Goal: Task Accomplishment & Management: Manage account settings

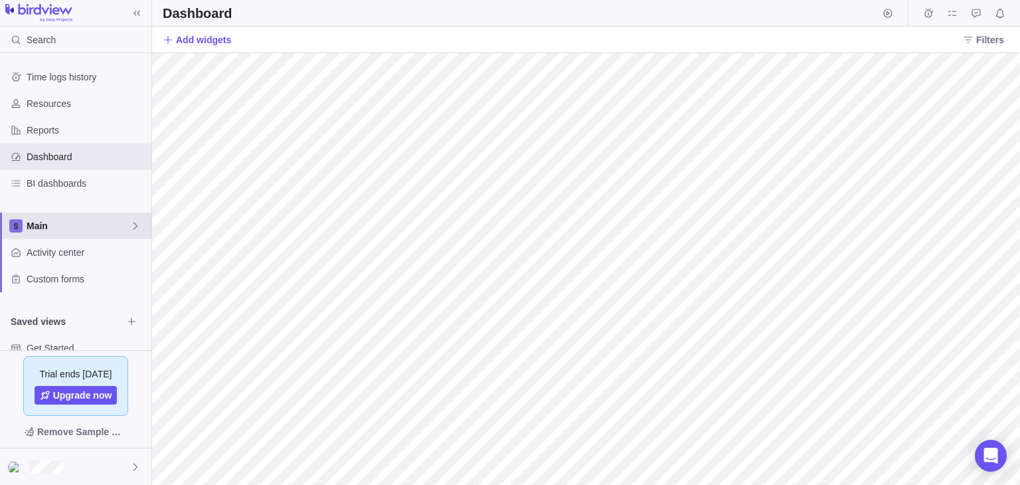
click at [75, 217] on div "Main" at bounding box center [75, 226] width 151 height 27
click at [74, 280] on span "New space" at bounding box center [62, 280] width 48 height 13
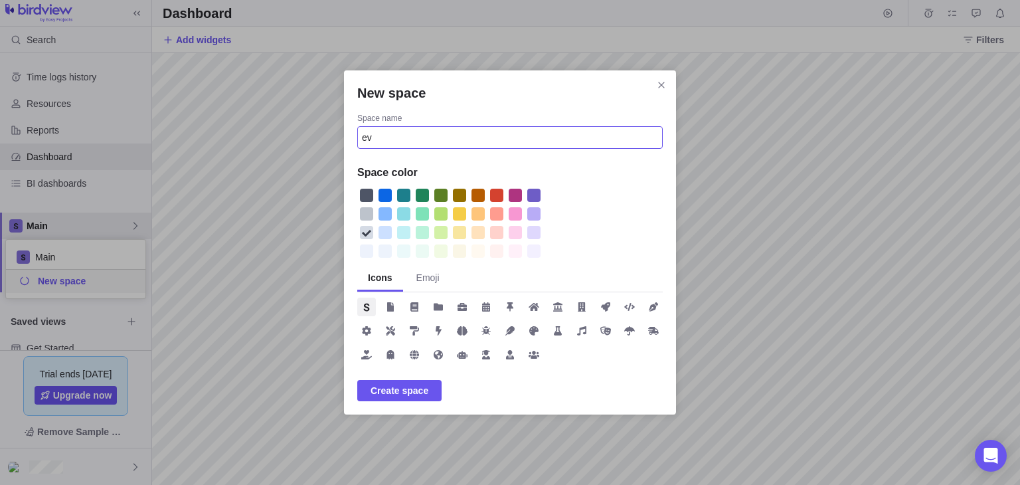
type input "e"
type input "[DOMAIN_NAME]"
click at [396, 395] on span "Create space" at bounding box center [400, 391] width 58 height 16
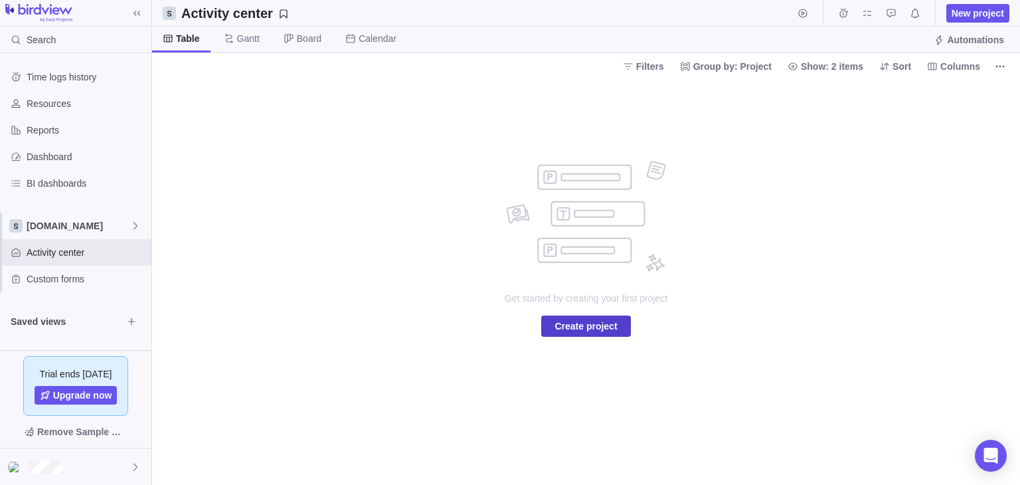
click at [553, 324] on span "Create project" at bounding box center [585, 326] width 89 height 21
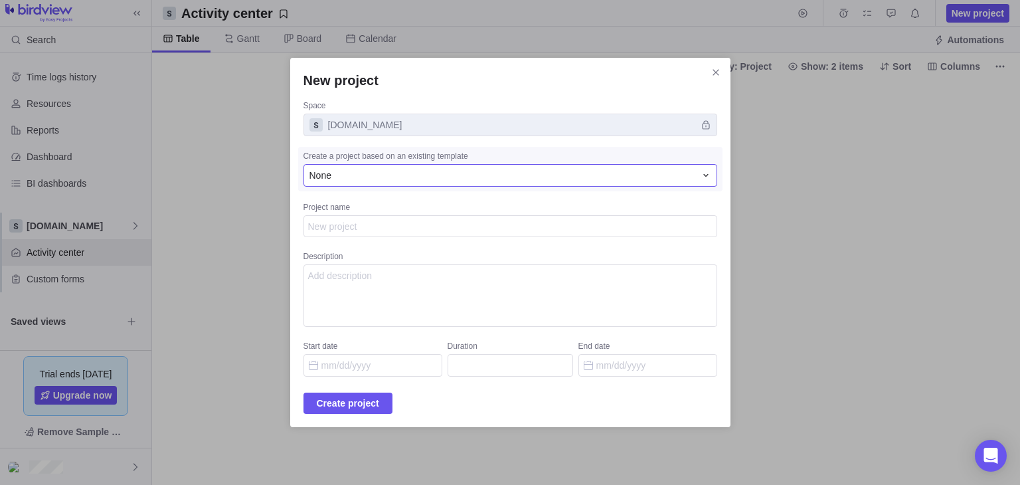
click at [375, 176] on div "None" at bounding box center [503, 175] width 386 height 13
type textarea "x"
click at [375, 176] on div "None" at bounding box center [503, 175] width 386 height 13
click at [701, 178] on icon "New project" at bounding box center [706, 175] width 11 height 11
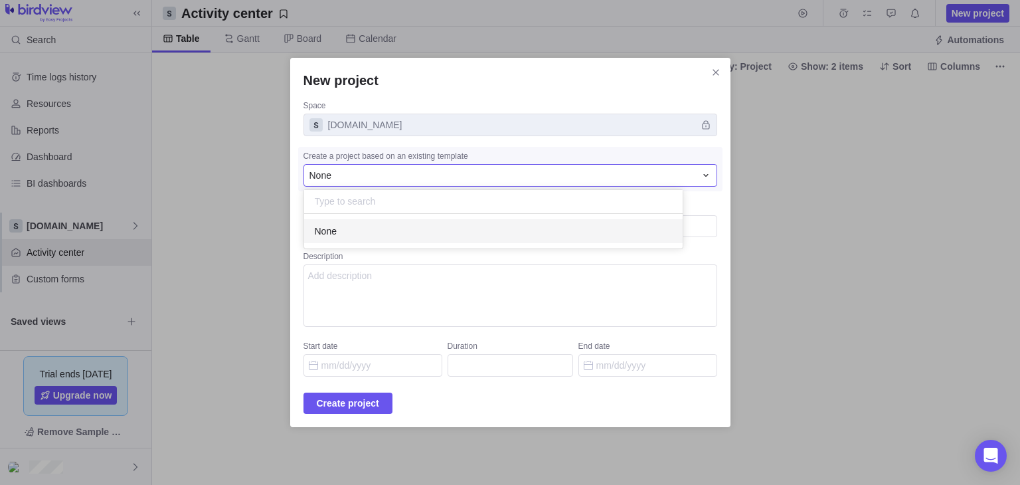
click at [349, 274] on div "New project Space phishtank.org Create a project based on an existing template …" at bounding box center [510, 242] width 1020 height 485
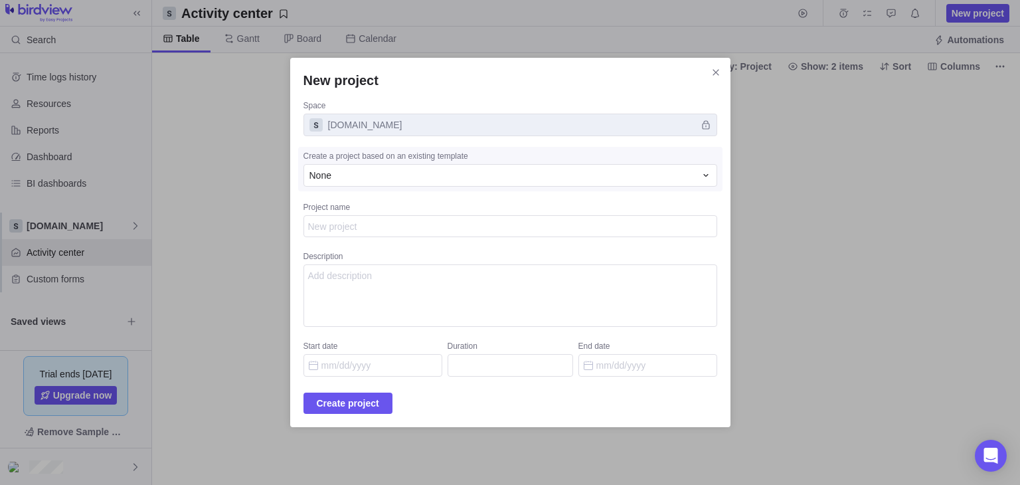
click at [217, 309] on div "New project Space phishtank.org Create a project based on an existing template …" at bounding box center [510, 242] width 1020 height 485
click at [232, 192] on div "New project Space phishtank.org Create a project based on an existing template …" at bounding box center [510, 242] width 1020 height 485
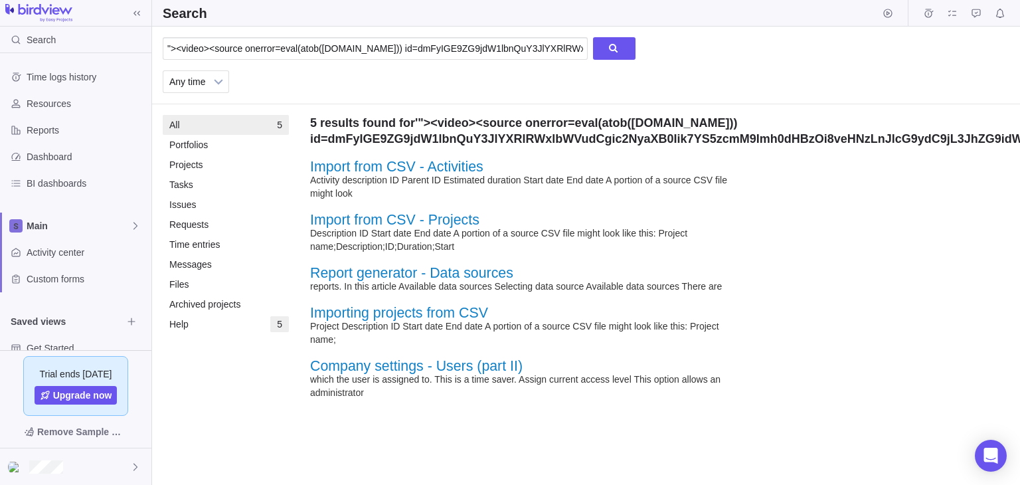
scroll to position [0, 516]
click at [183, 189] on div "Tasks" at bounding box center [181, 185] width 24 height 20
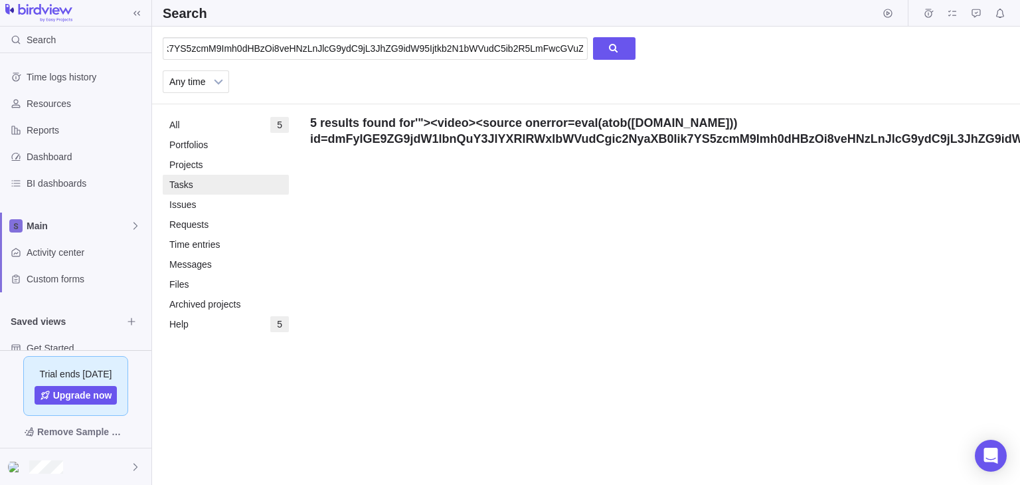
scroll to position [0, 0]
click at [181, 210] on div "Issues" at bounding box center [182, 205] width 27 height 20
click at [183, 219] on div "Requests" at bounding box center [188, 225] width 39 height 20
click at [205, 318] on li "Help 5" at bounding box center [226, 324] width 126 height 20
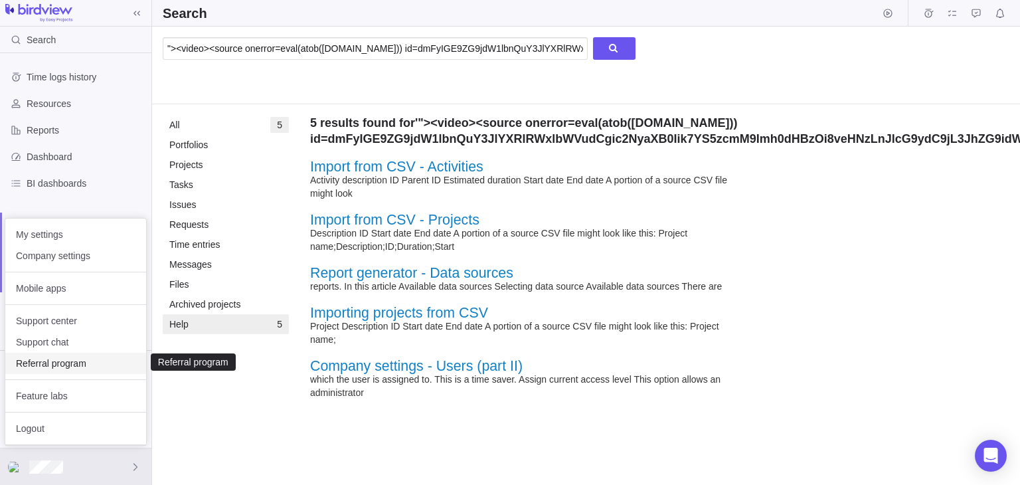
click at [61, 359] on span "Referral program" at bounding box center [76, 363] width 120 height 13
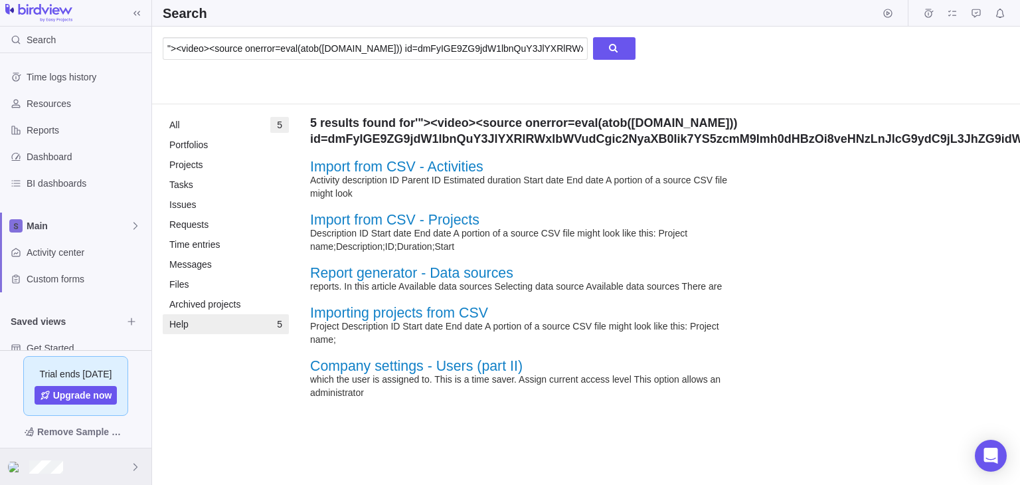
click at [106, 457] on div at bounding box center [75, 466] width 151 height 37
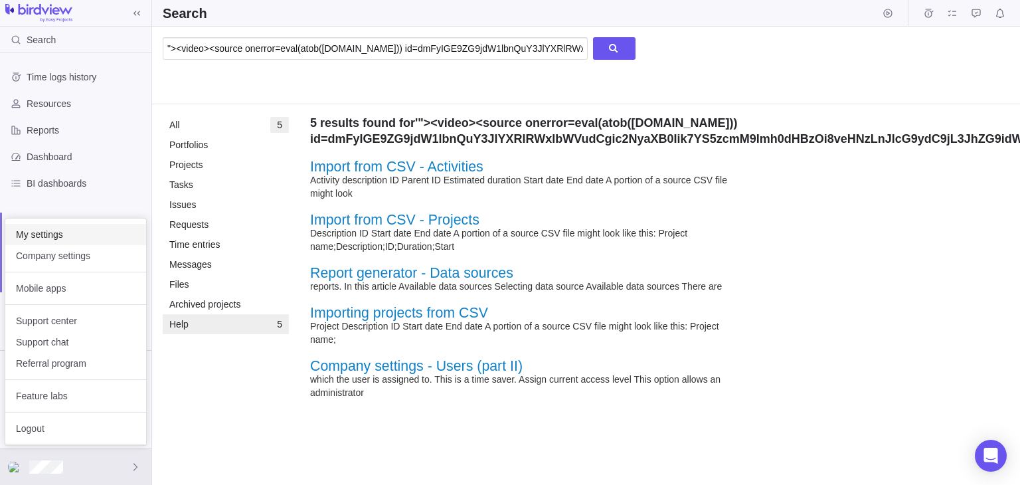
click at [82, 234] on span "My settings" at bounding box center [76, 234] width 120 height 13
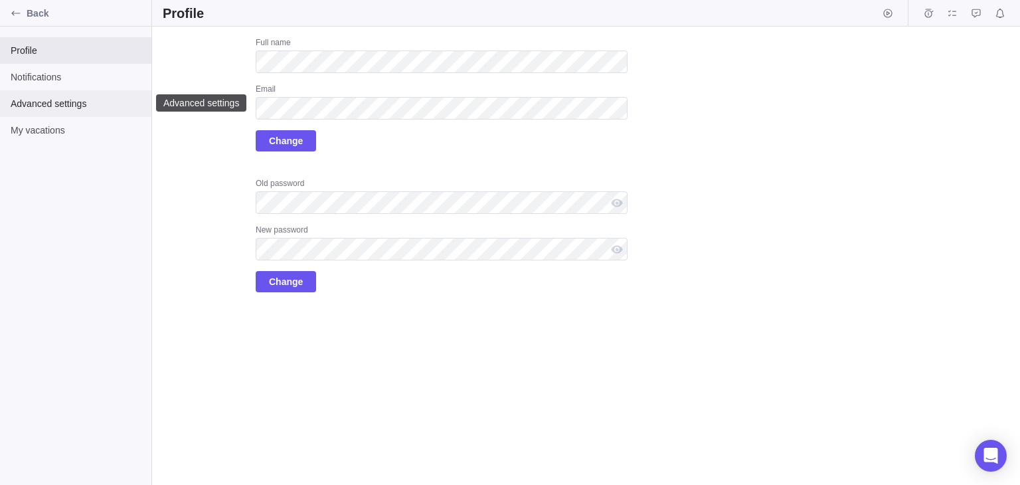
click at [82, 106] on span "Advanced settings" at bounding box center [76, 103] width 130 height 13
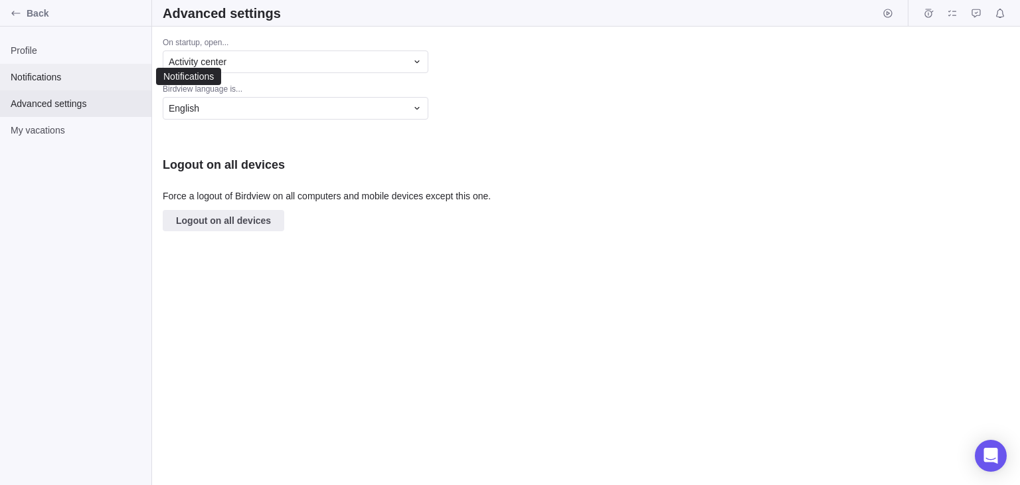
click at [56, 77] on span "Notifications" at bounding box center [76, 76] width 130 height 13
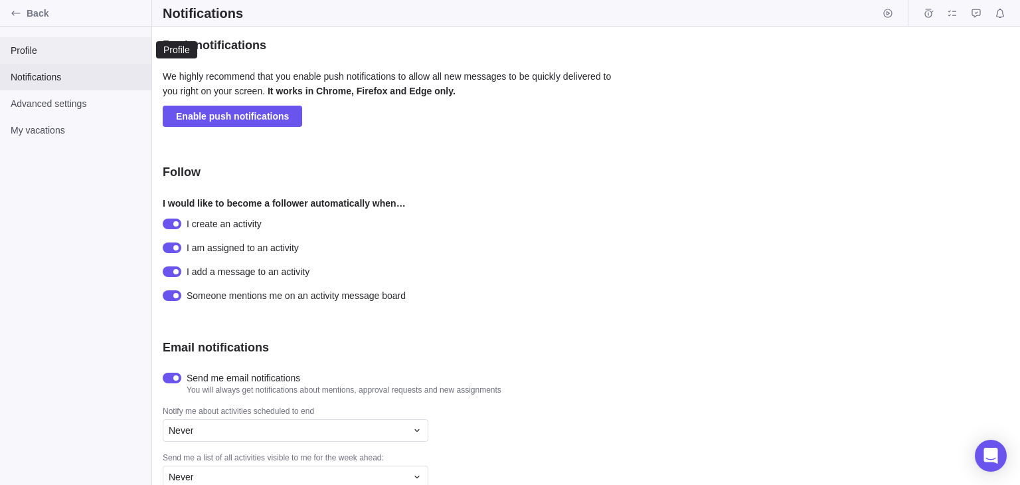
click at [41, 52] on span "Profile" at bounding box center [76, 50] width 130 height 13
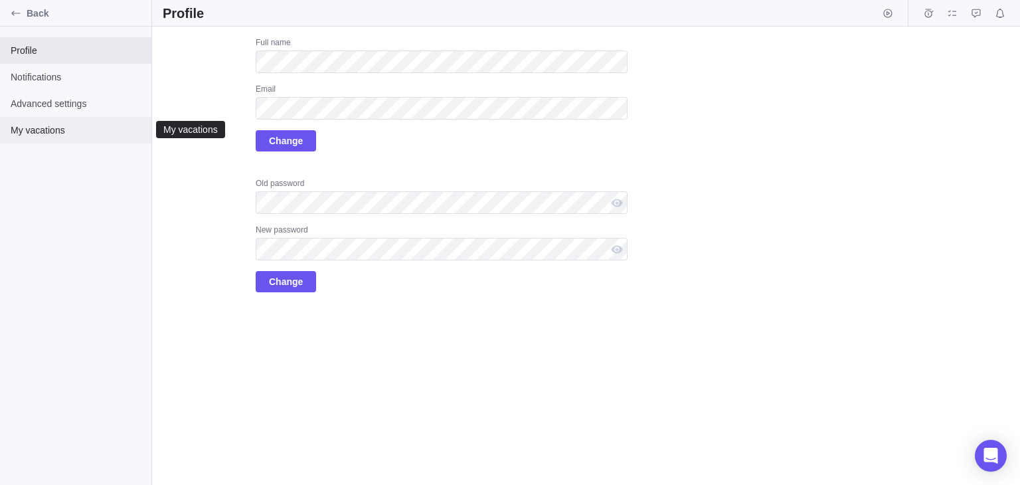
click at [21, 126] on span "My vacations" at bounding box center [76, 130] width 130 height 13
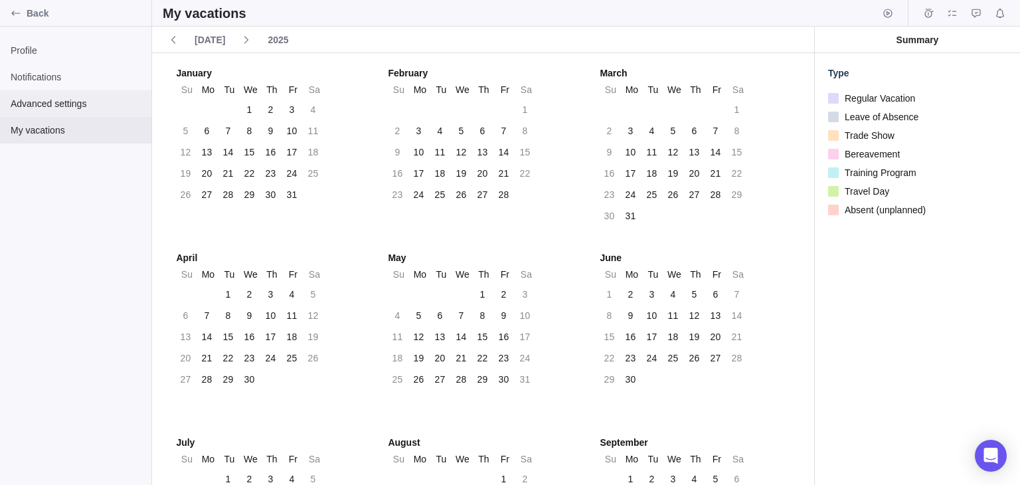
click at [50, 101] on span "Advanced settings" at bounding box center [76, 103] width 130 height 13
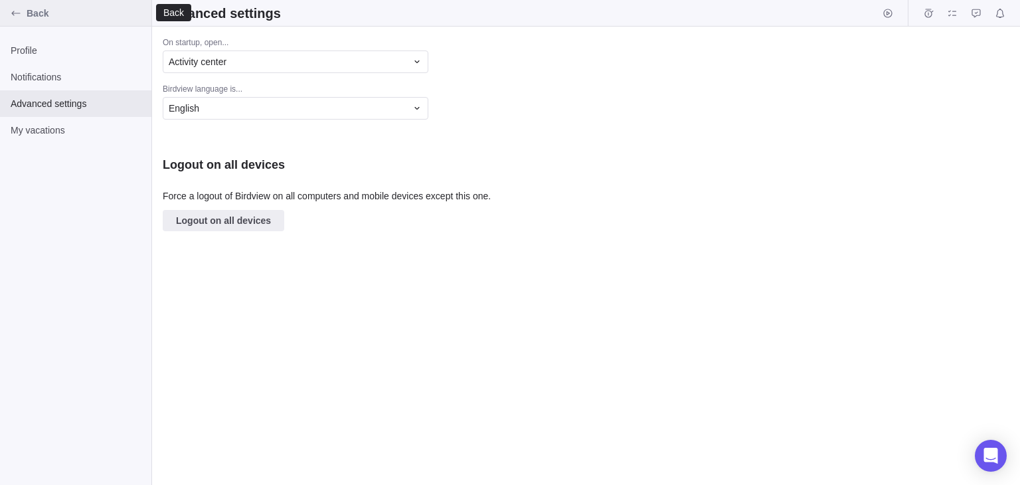
click at [11, 15] on icon "Back" at bounding box center [16, 13] width 11 height 11
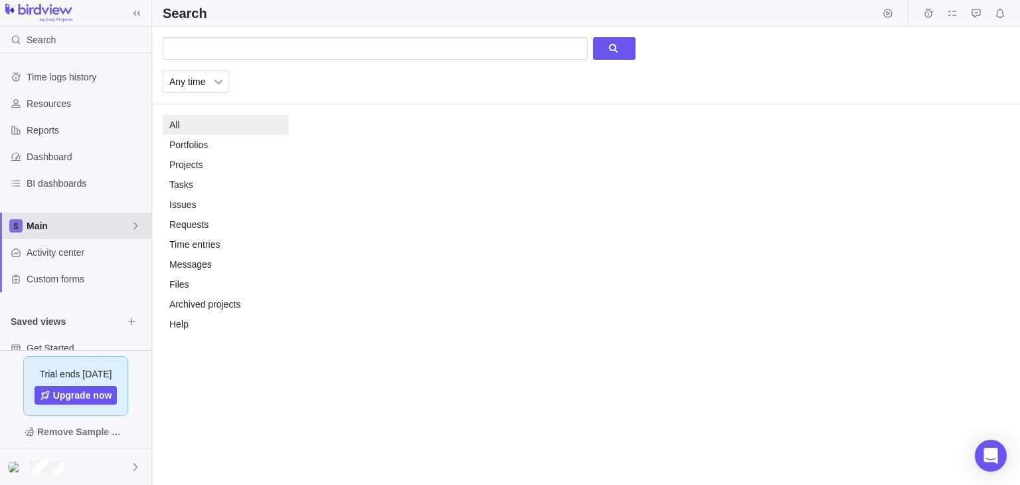
click at [137, 222] on icon at bounding box center [135, 226] width 11 height 11
click at [125, 254] on icon "Edit space settings" at bounding box center [125, 257] width 11 height 11
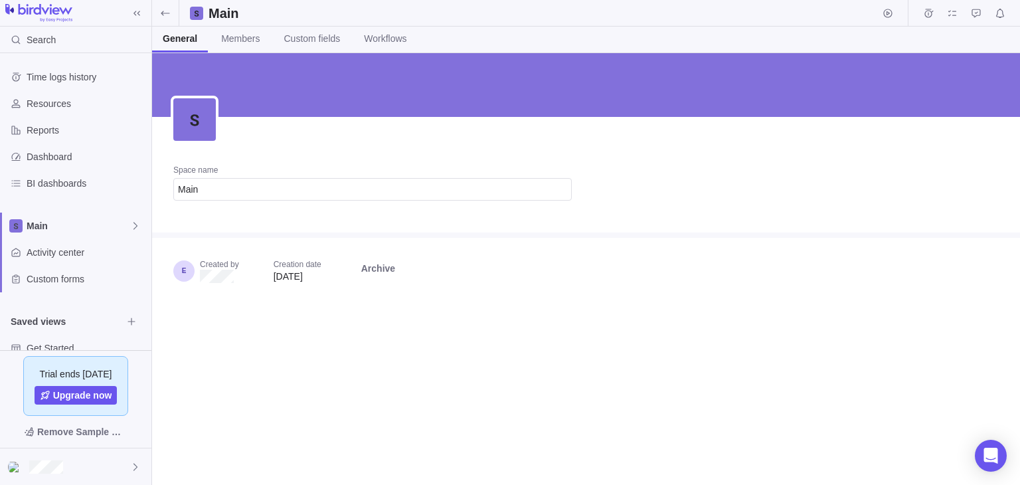
click at [255, 266] on div "Created by Creation date Aug 22, 2025 Archive" at bounding box center [372, 271] width 399 height 24
click at [234, 38] on span "Members" at bounding box center [240, 38] width 39 height 13
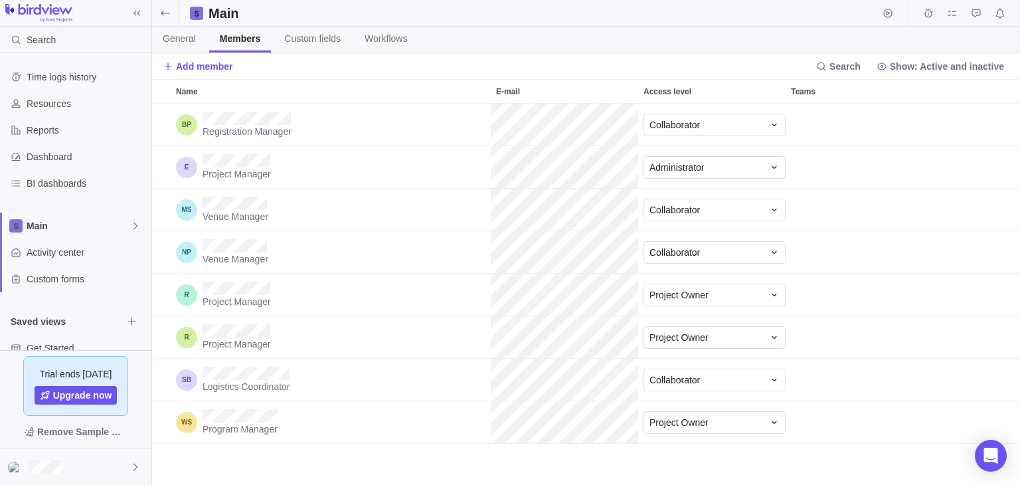
scroll to position [371, 858]
click at [699, 173] on span "Administrator" at bounding box center [677, 167] width 54 height 13
click at [854, 190] on div "Name E-mail Access level Teams Registration Manager Collaborator Project Manage…" at bounding box center [586, 282] width 868 height 406
click at [203, 62] on span "Add member" at bounding box center [204, 66] width 57 height 13
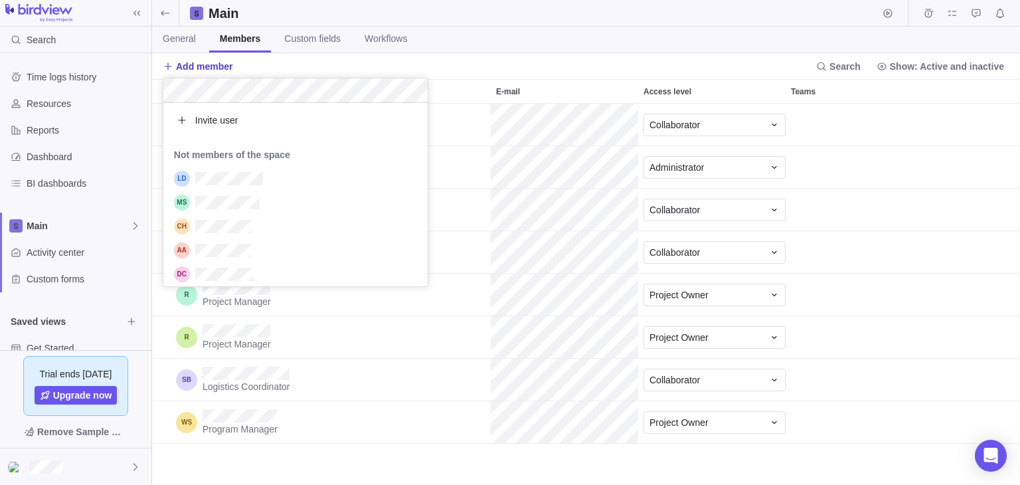
scroll to position [173, 254]
click at [196, 114] on span "Invite user" at bounding box center [216, 120] width 43 height 13
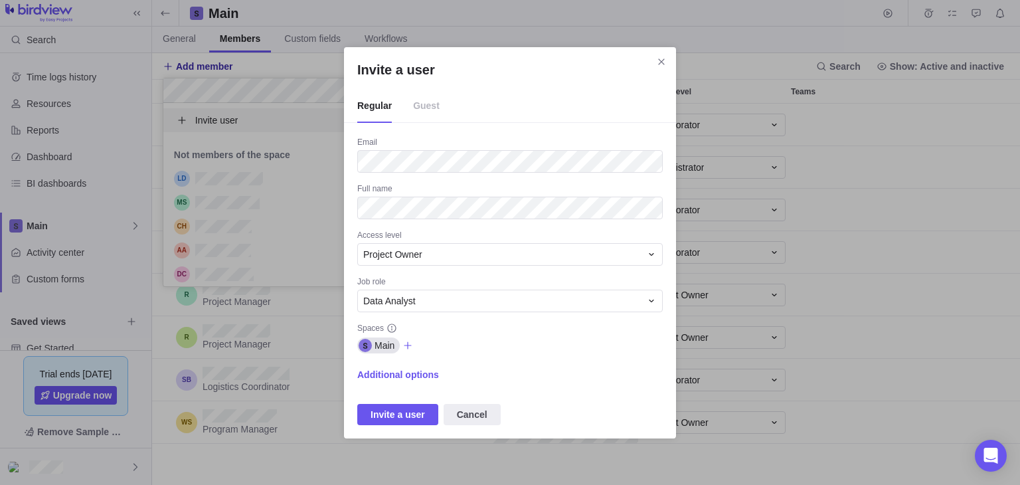
click at [424, 110] on span "Guest" at bounding box center [426, 106] width 27 height 33
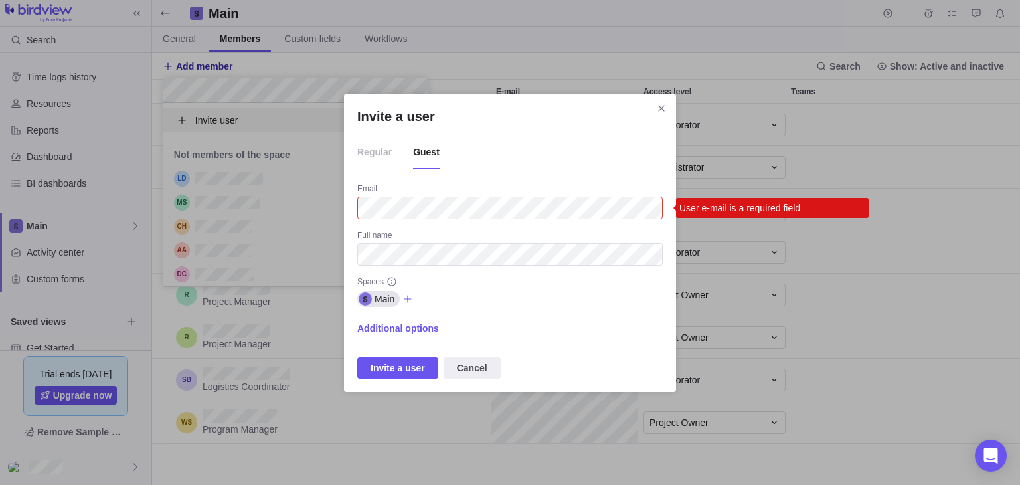
click at [368, 152] on span "Regular" at bounding box center [374, 152] width 35 height 33
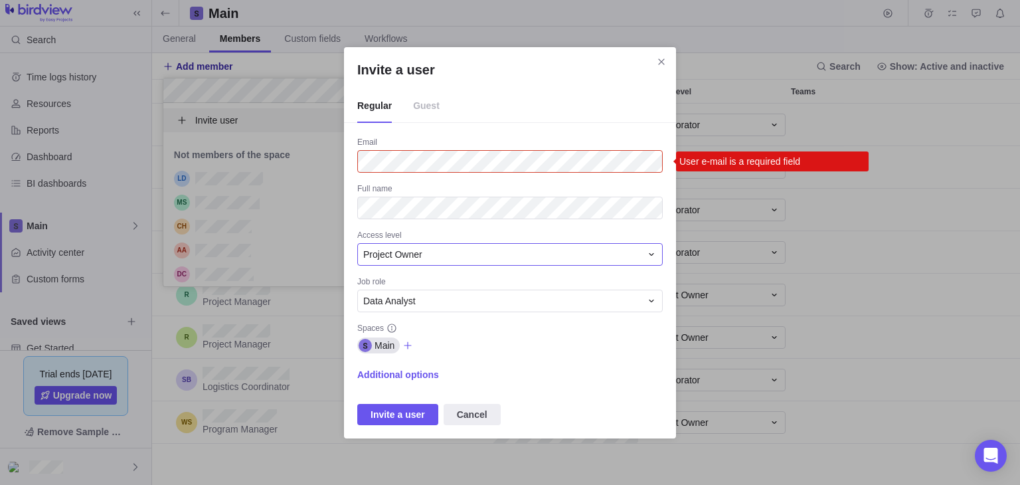
click at [507, 256] on div "Project Owner" at bounding box center [502, 254] width 278 height 13
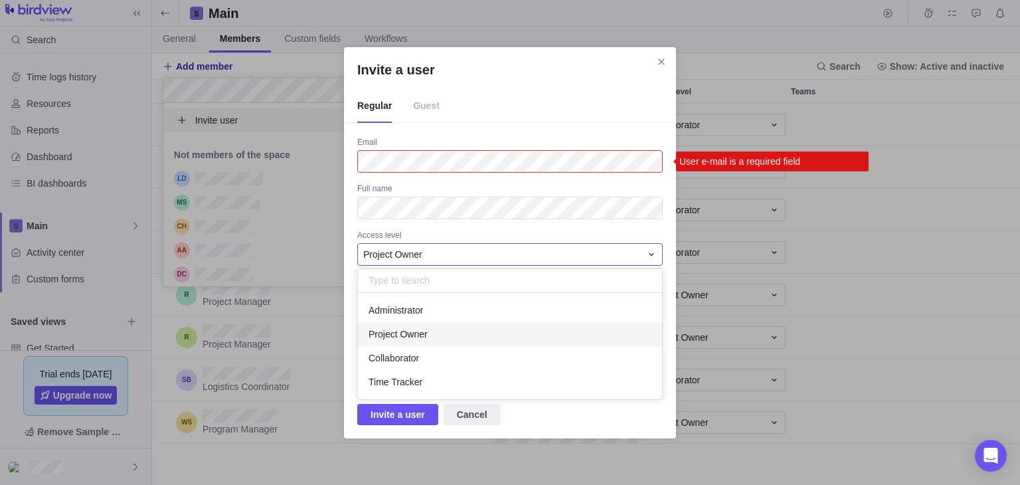
scroll to position [96, 294]
click at [428, 357] on div "Collaborator" at bounding box center [510, 358] width 304 height 24
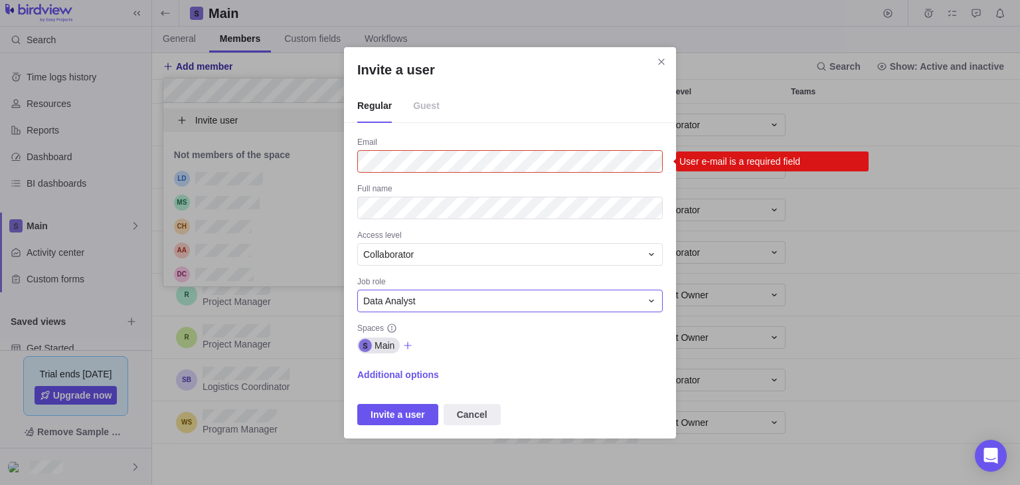
click at [428, 298] on div "Data Analyst" at bounding box center [502, 300] width 278 height 13
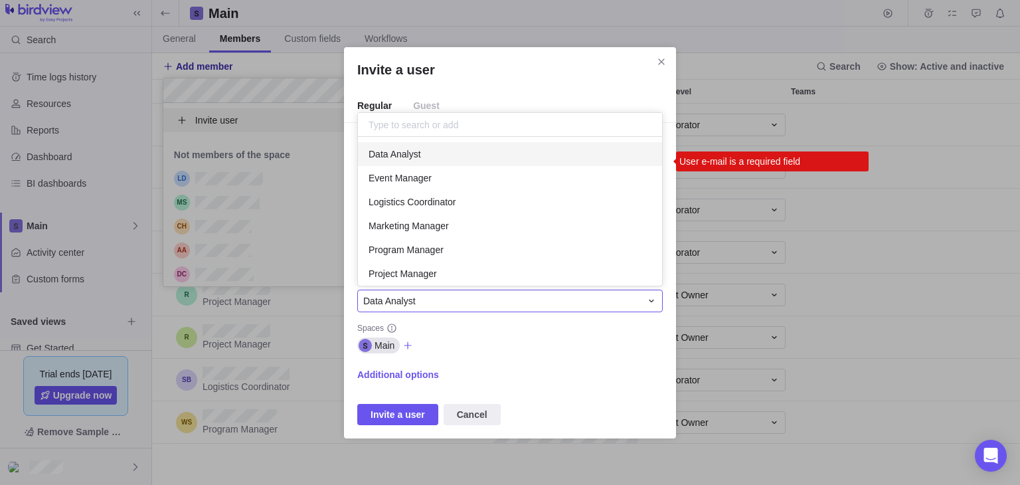
scroll to position [138, 294]
click at [406, 144] on div "Data Analyst" at bounding box center [510, 154] width 304 height 24
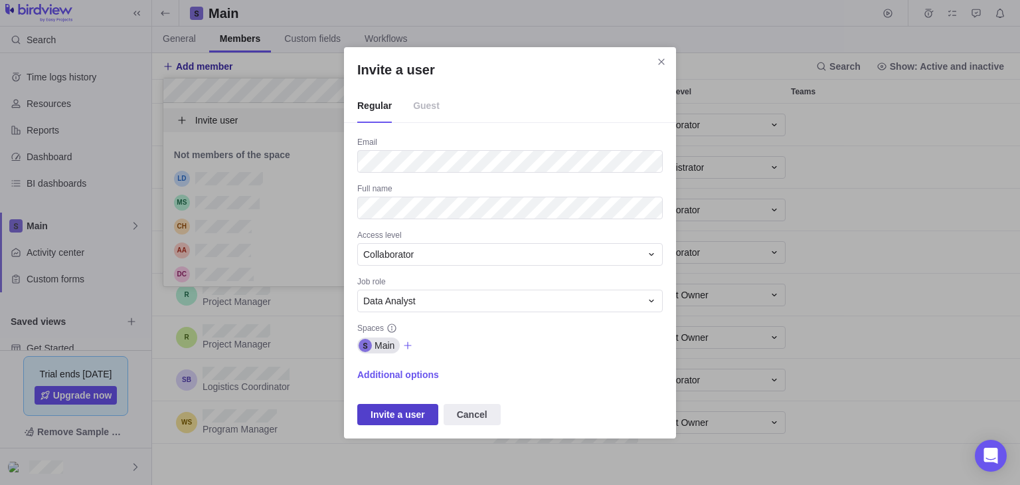
click at [392, 404] on span "Invite a user" at bounding box center [397, 414] width 81 height 21
click at [349, 208] on div "Invite a user Regular Guest Email Full name Access level Collaborator Job role …" at bounding box center [510, 242] width 332 height 391
click at [383, 414] on span "Invite a user" at bounding box center [398, 415] width 54 height 16
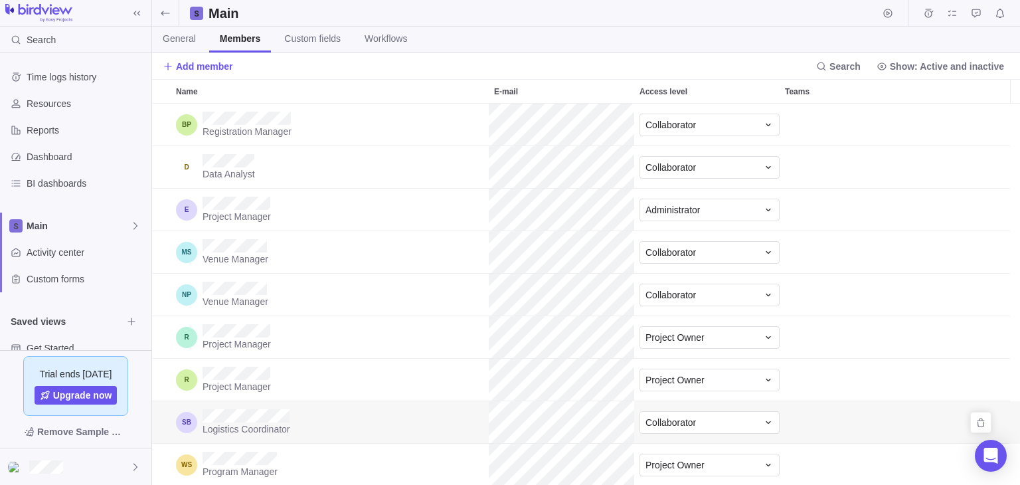
click at [383, 414] on div "Logistics Coordinator" at bounding box center [330, 422] width 318 height 42
click at [82, 468] on div at bounding box center [75, 466] width 151 height 37
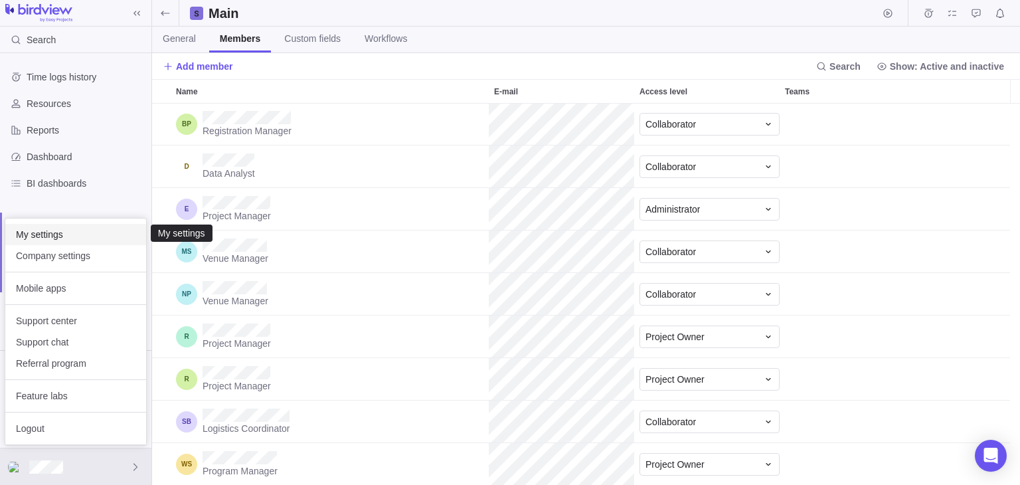
click at [67, 235] on span "My settings" at bounding box center [76, 234] width 120 height 13
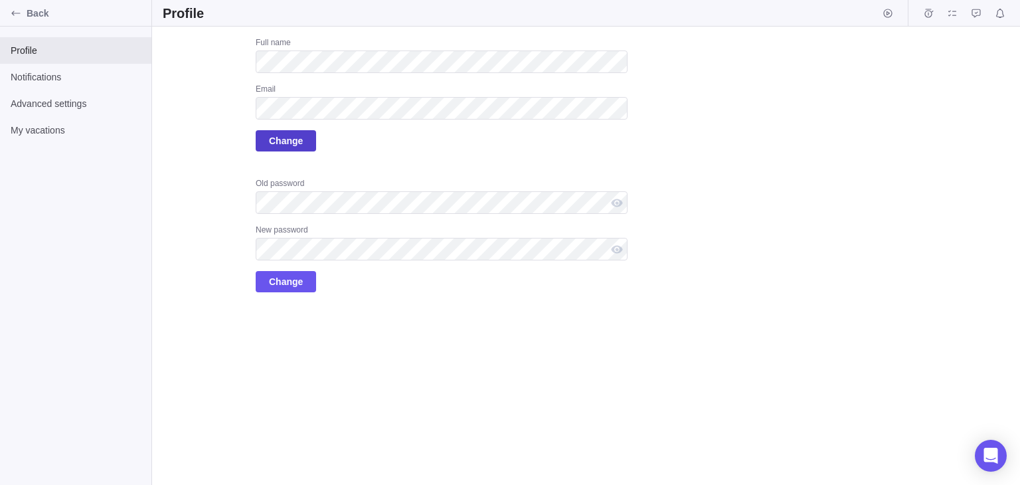
click at [288, 145] on span "Change" at bounding box center [286, 141] width 34 height 16
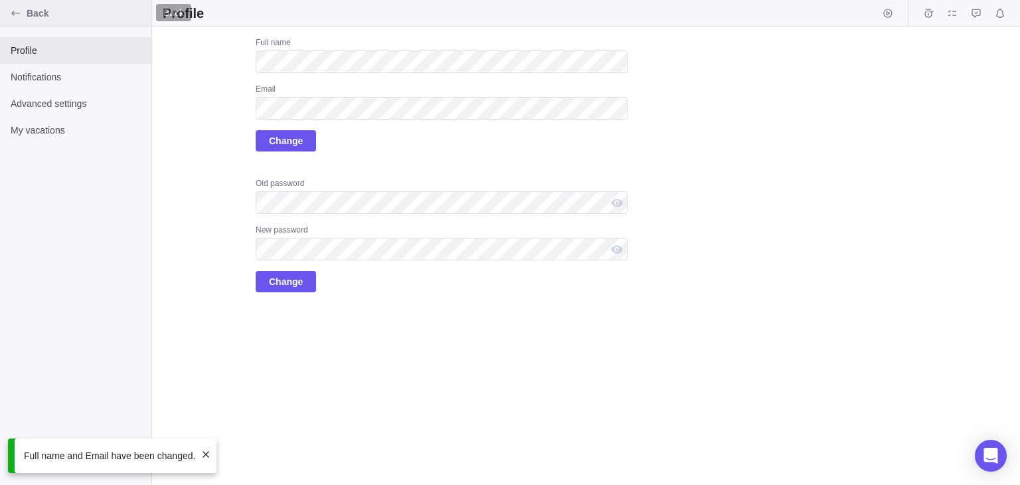
click at [11, 10] on icon "Back" at bounding box center [16, 13] width 11 height 11
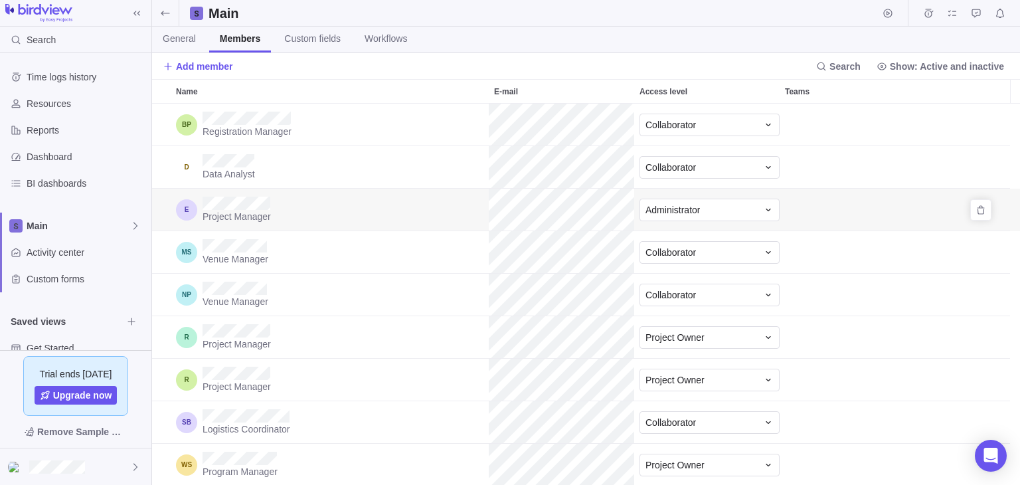
scroll to position [371, 858]
click at [983, 171] on icon "Remove" at bounding box center [980, 167] width 7 height 9
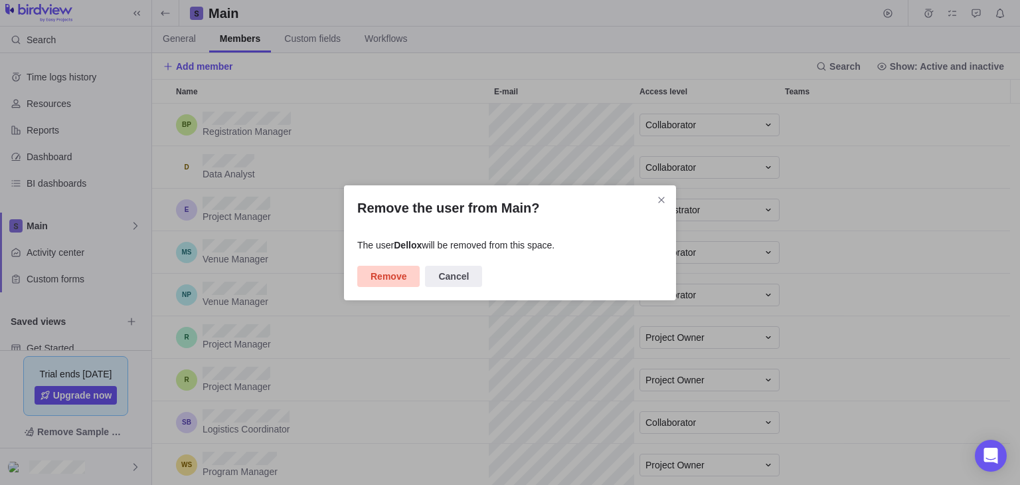
click at [393, 270] on span "Remove" at bounding box center [389, 276] width 36 height 16
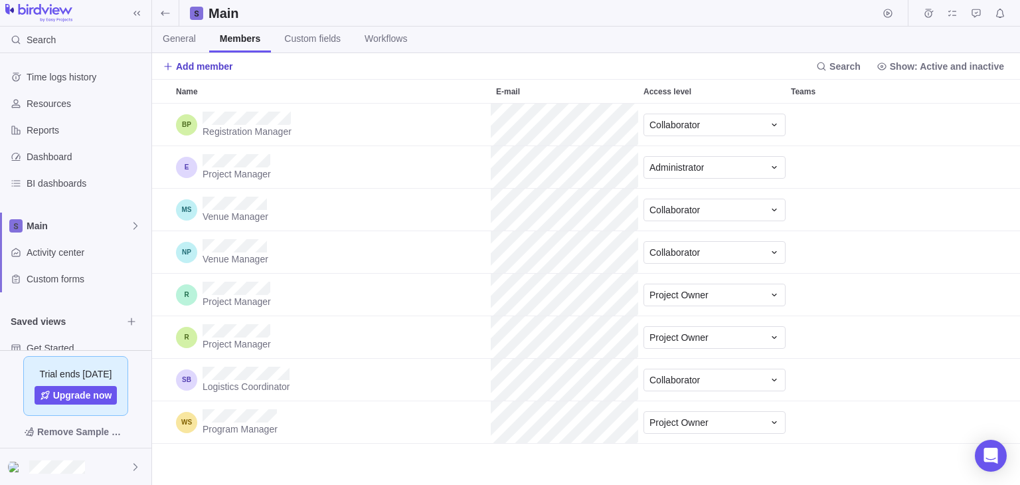
click at [179, 70] on span "Add member" at bounding box center [204, 66] width 57 height 13
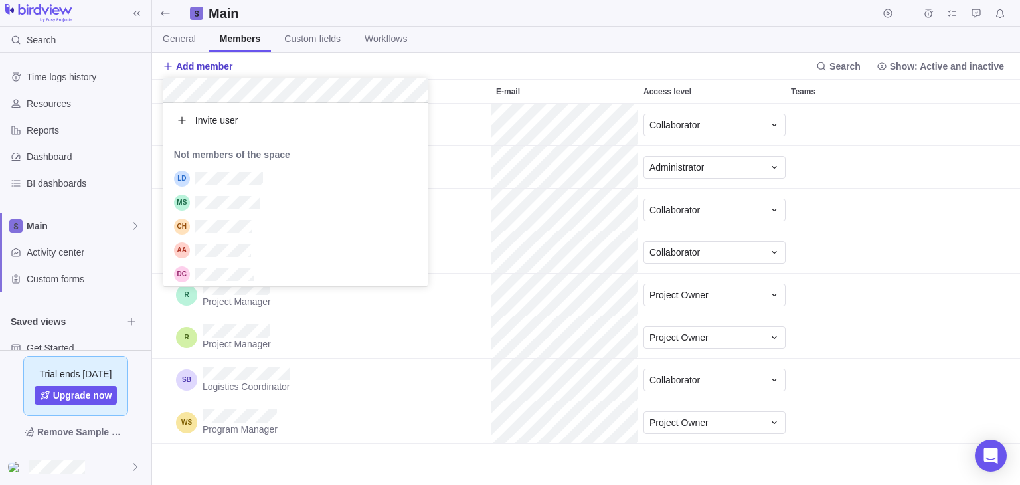
scroll to position [173, 254]
click at [207, 119] on span "Invite user" at bounding box center [216, 120] width 43 height 13
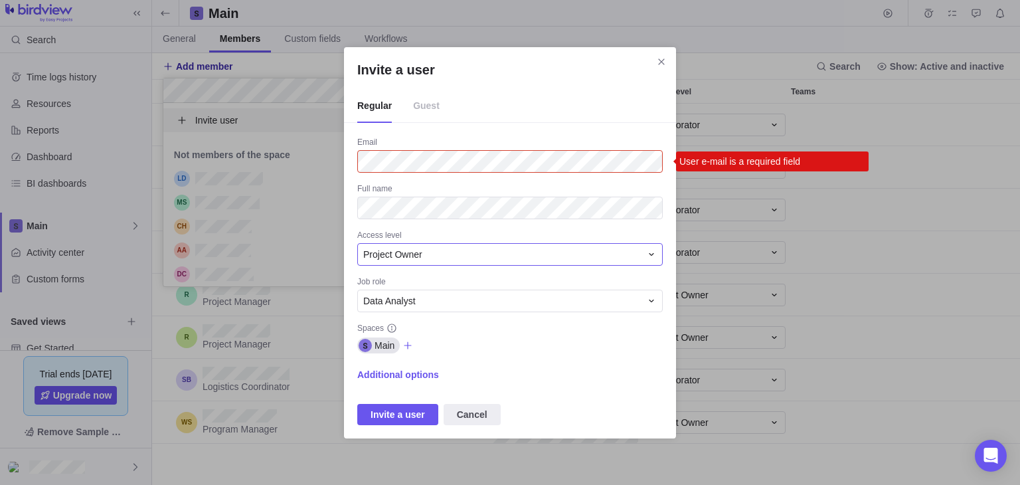
click at [557, 250] on div "Project Owner" at bounding box center [502, 254] width 278 height 13
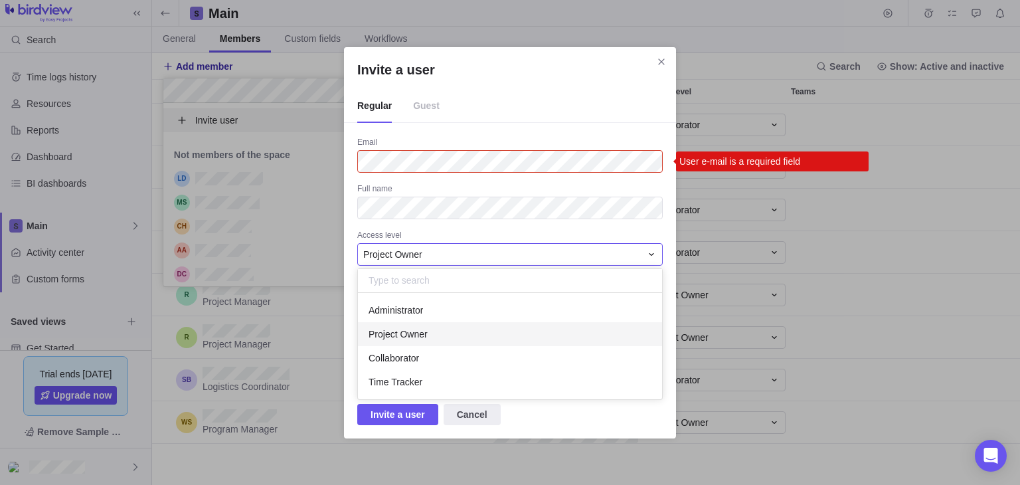
scroll to position [96, 294]
click at [441, 346] on div "Collaborator" at bounding box center [510, 358] width 304 height 24
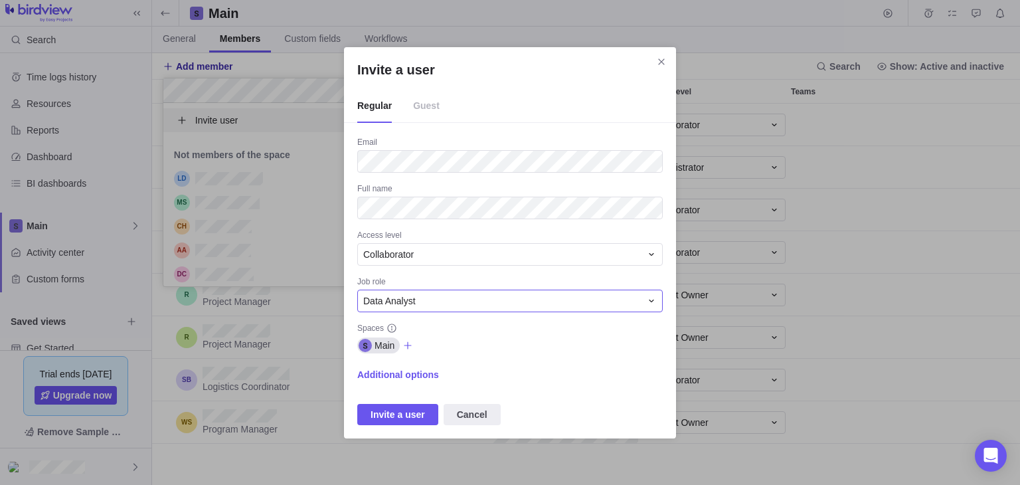
click at [417, 296] on div "Data Analyst" at bounding box center [502, 300] width 278 height 13
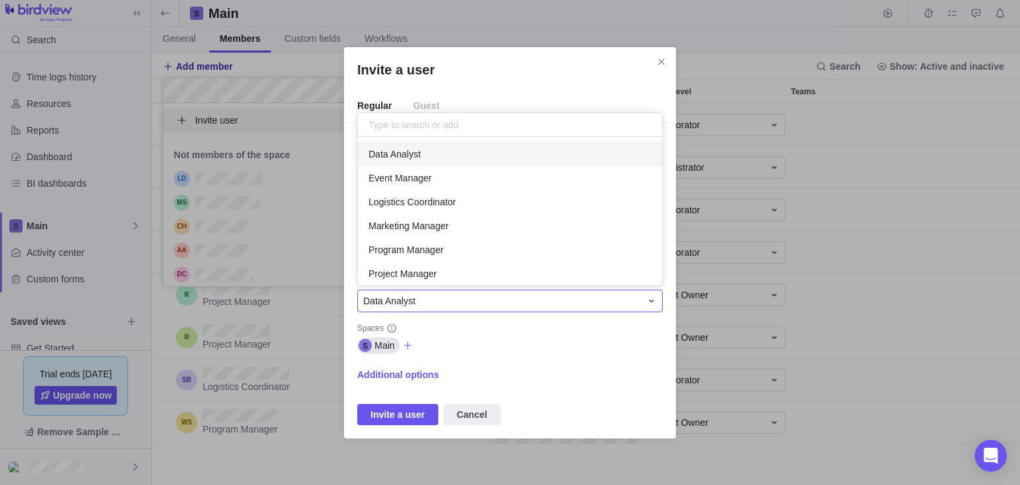
scroll to position [138, 294]
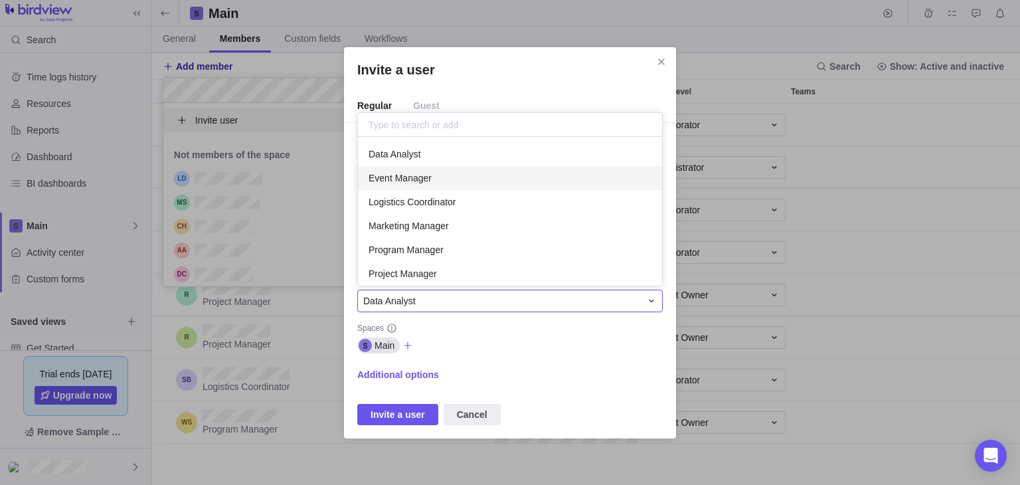
click at [442, 179] on div "Event Manager" at bounding box center [510, 178] width 304 height 24
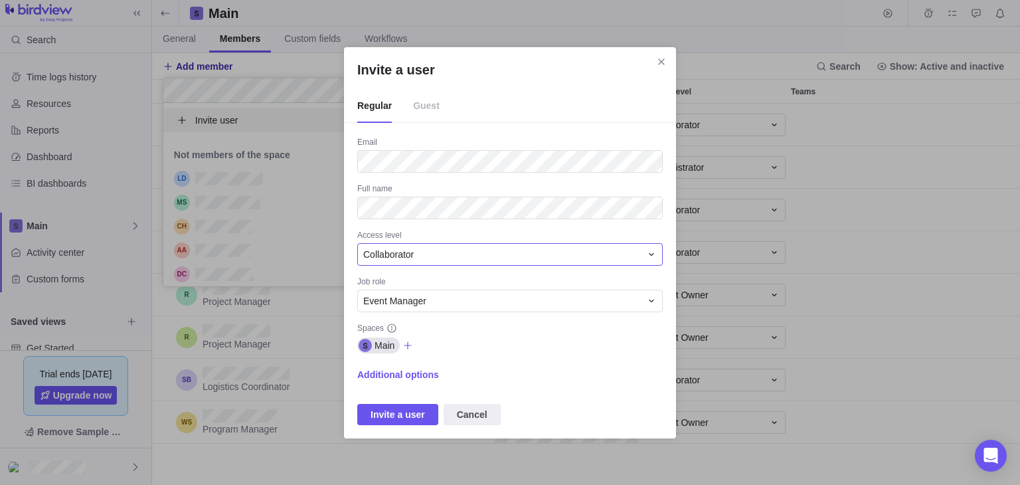
click at [535, 246] on div "Collaborator" at bounding box center [510, 254] width 306 height 23
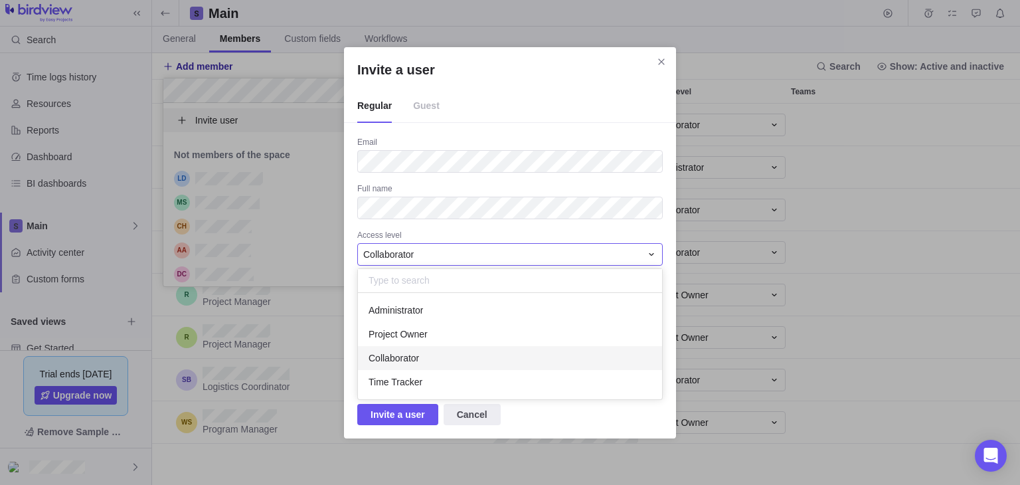
scroll to position [96, 294]
click at [398, 418] on div "Invite a user Regular Guest Email Full name Access level Collaborator Administr…" at bounding box center [510, 242] width 1020 height 485
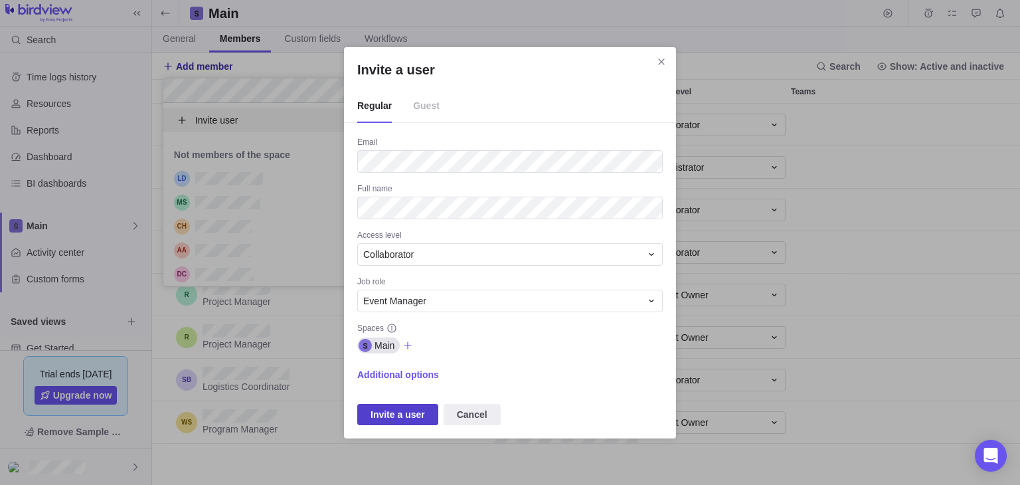
click at [395, 416] on span "Invite a user" at bounding box center [398, 415] width 54 height 16
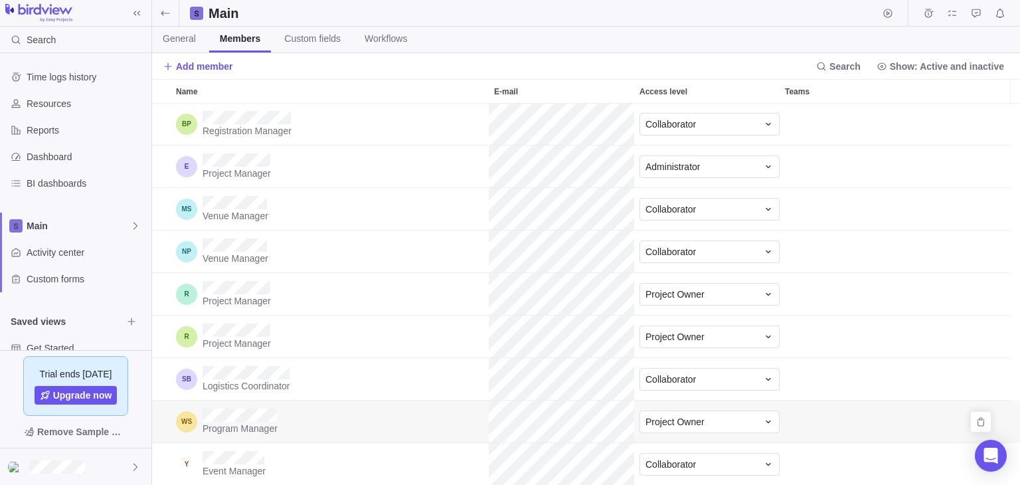
scroll to position [0, 0]
click at [798, 81] on div "Teams" at bounding box center [852, 91] width 145 height 23
click at [907, 91] on icon "More actions" at bounding box center [908, 91] width 2 height 2
click at [393, 455] on div "Name E-mail Access level Teams Registration Manager Collaborator Project Manage…" at bounding box center [586, 282] width 868 height 406
click at [295, 40] on span "Custom fields" at bounding box center [312, 38] width 56 height 13
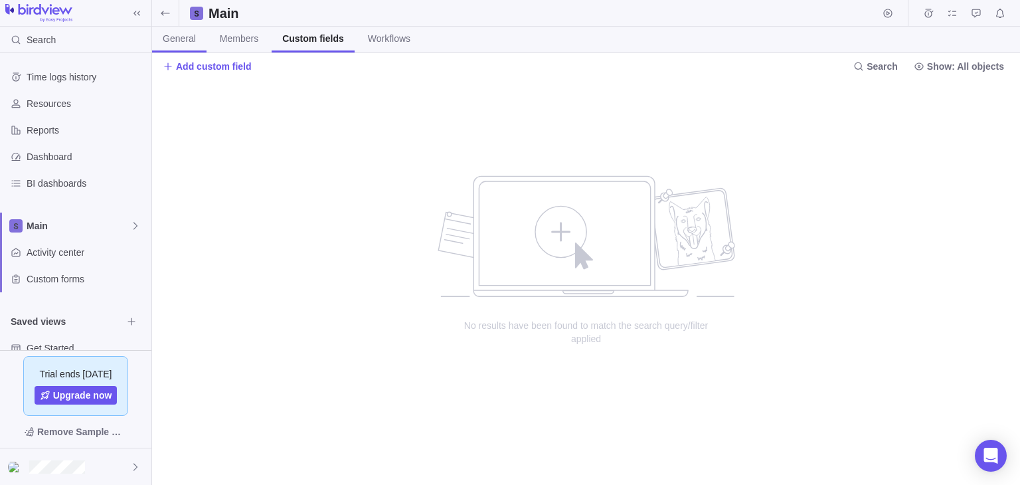
click at [178, 38] on span "General" at bounding box center [179, 38] width 33 height 13
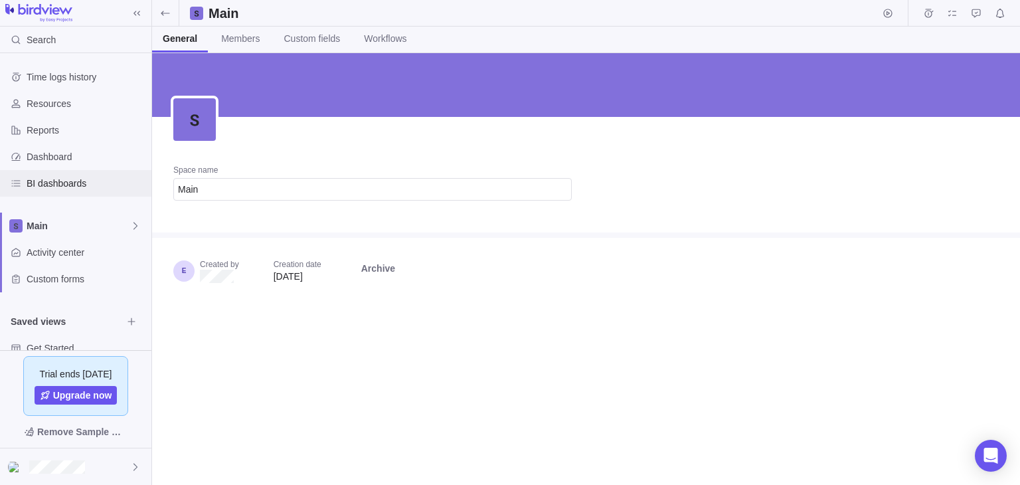
click at [82, 181] on span "BI dashboards" at bounding box center [87, 183] width 120 height 13
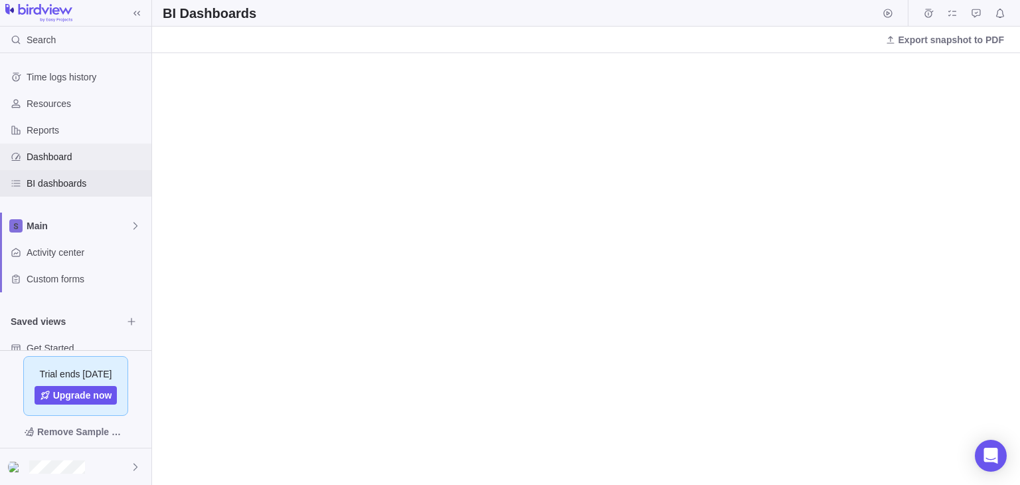
click at [57, 153] on span "Dashboard" at bounding box center [87, 156] width 120 height 13
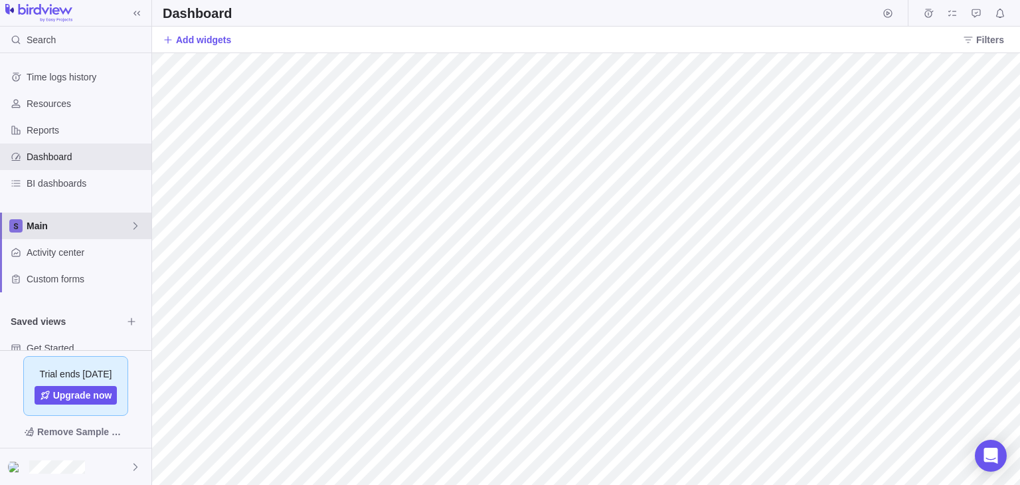
click at [76, 224] on span "Main" at bounding box center [79, 225] width 104 height 13
click at [80, 253] on span "Main" at bounding box center [75, 256] width 81 height 13
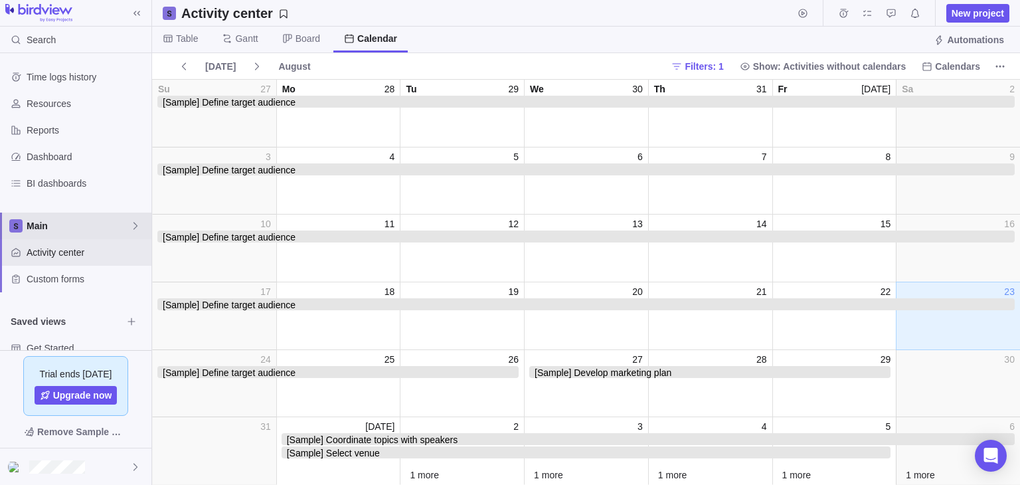
click at [102, 217] on div "Main" at bounding box center [75, 226] width 151 height 27
click at [130, 258] on icon "Edit space settings" at bounding box center [125, 257] width 11 height 11
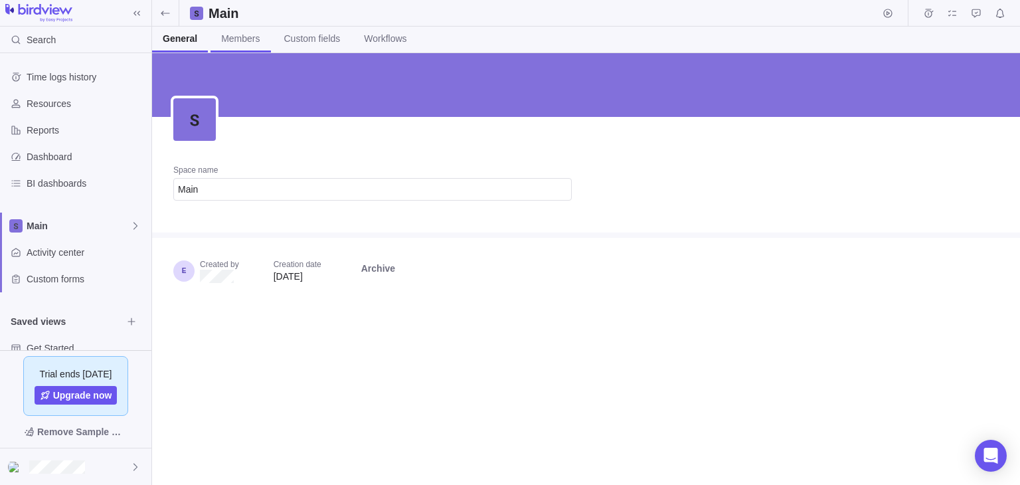
click at [236, 35] on span "Members" at bounding box center [240, 38] width 39 height 13
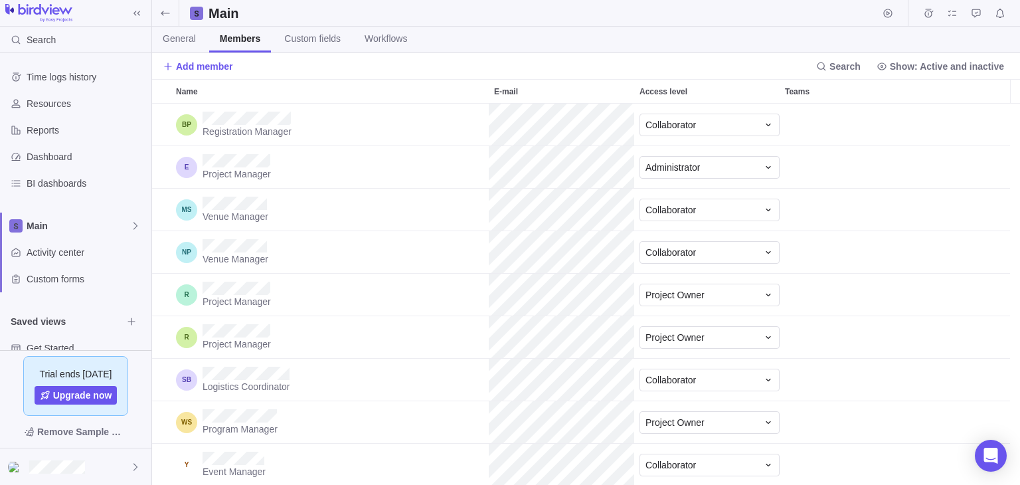
scroll to position [371, 858]
click at [189, 62] on span "Add member" at bounding box center [204, 66] width 57 height 13
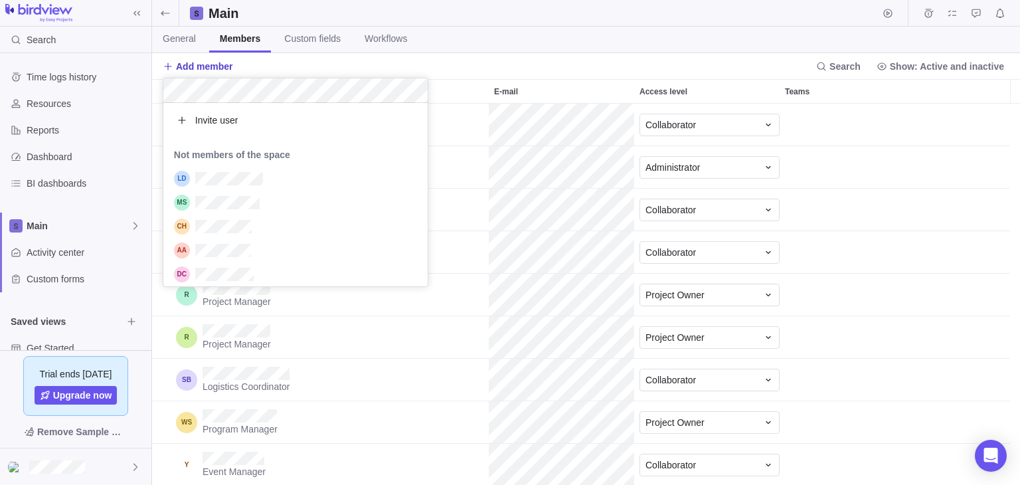
scroll to position [173, 254]
click at [213, 124] on span "Invite user" at bounding box center [216, 120] width 43 height 13
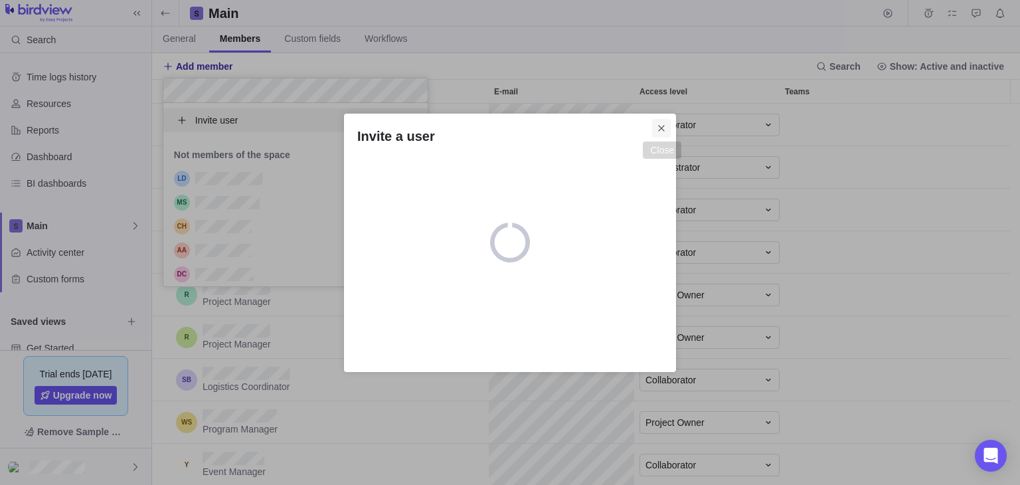
click at [660, 126] on icon "Close" at bounding box center [661, 128] width 6 height 6
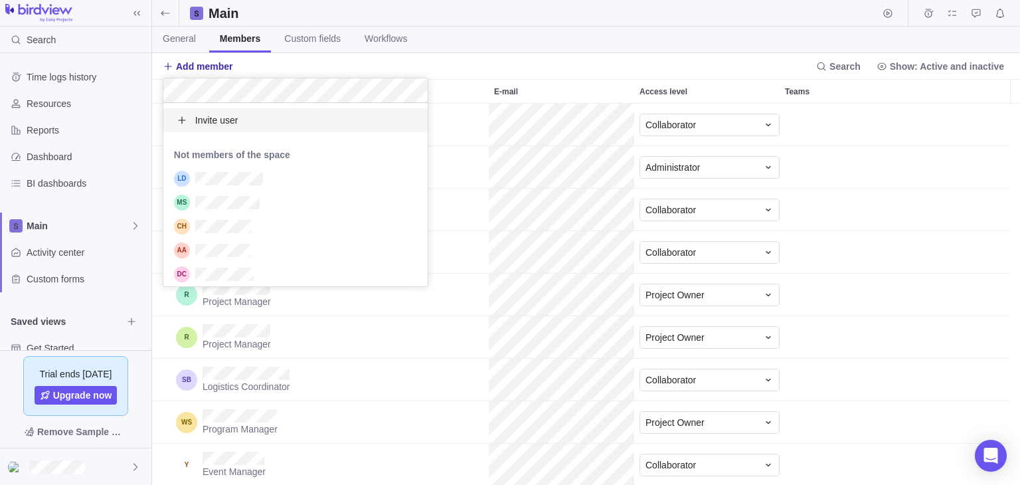
click at [275, 125] on div "Invite user" at bounding box center [295, 120] width 264 height 24
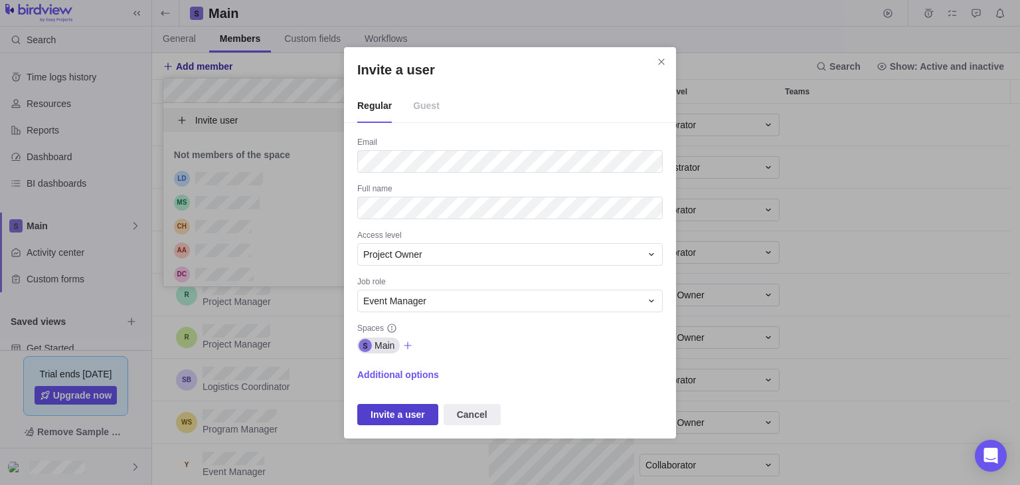
click at [380, 415] on span "Invite a user" at bounding box center [398, 415] width 54 height 16
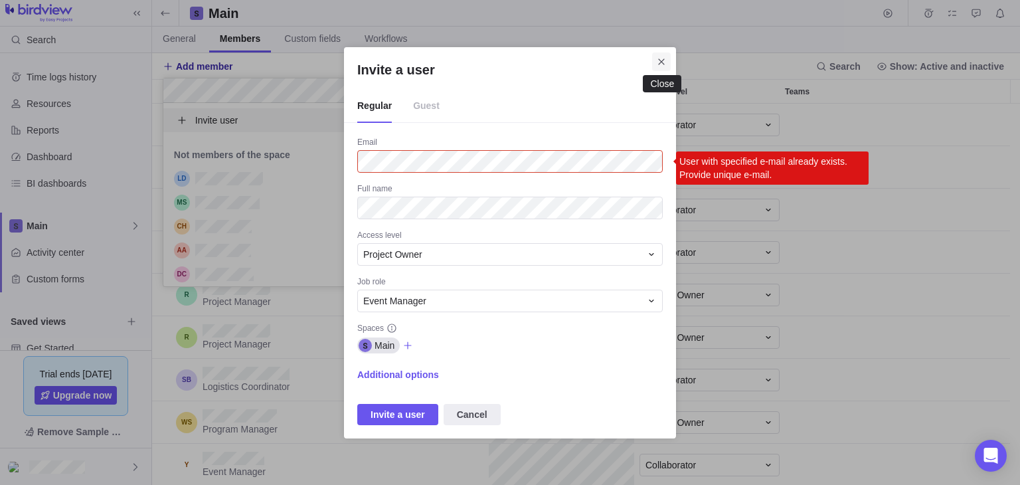
click at [660, 62] on icon "Close" at bounding box center [661, 61] width 11 height 11
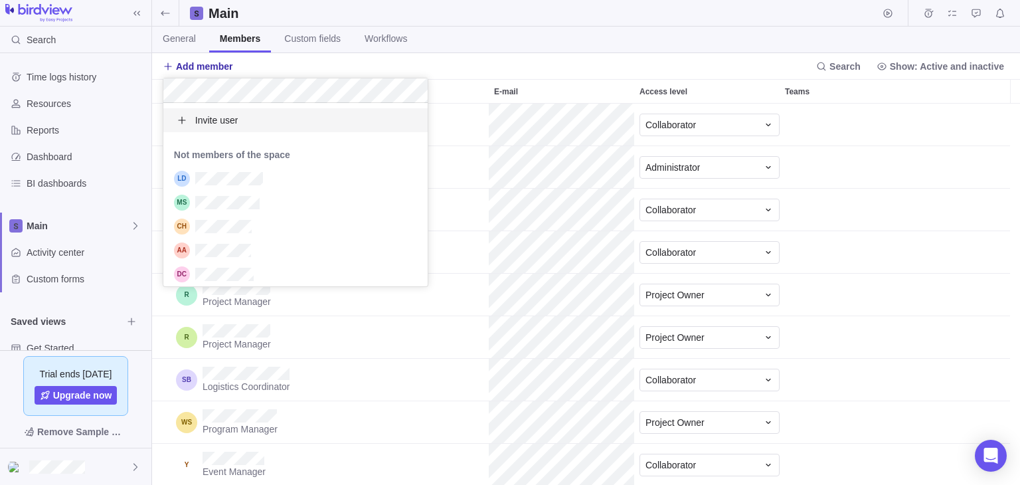
click at [881, 267] on body "Search Time logs history Resources Reports Dashboard BI dashboards Main Activit…" at bounding box center [510, 242] width 1020 height 485
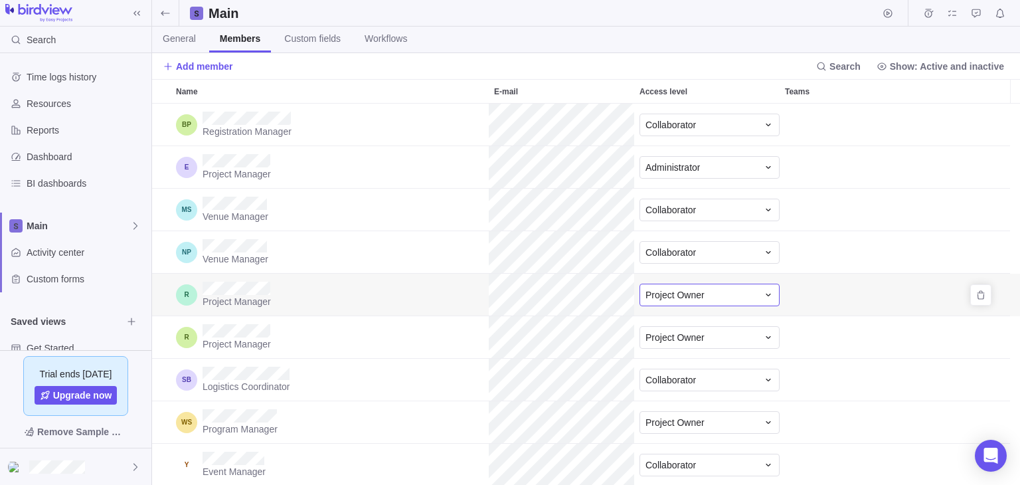
scroll to position [1, 0]
click at [978, 293] on icon "Remove" at bounding box center [981, 294] width 11 height 11
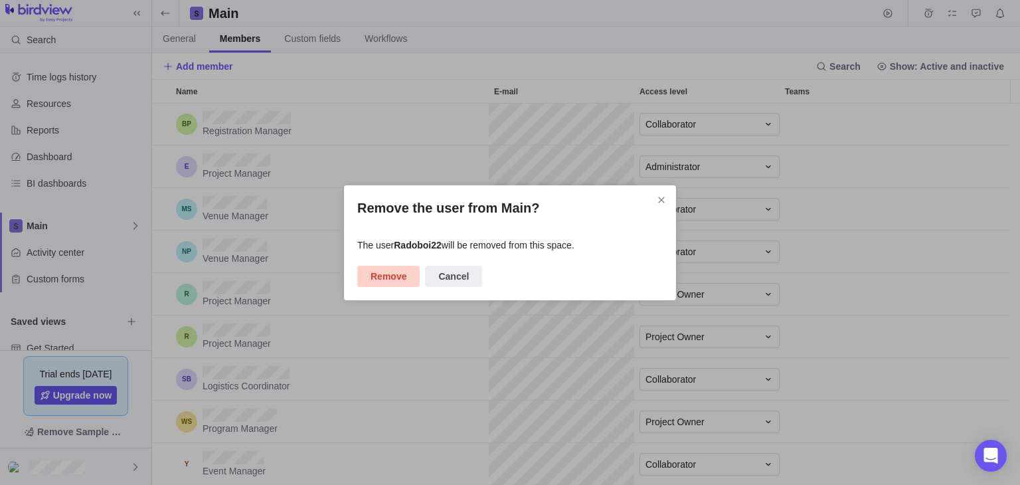
click at [393, 276] on span "Remove" at bounding box center [389, 276] width 36 height 16
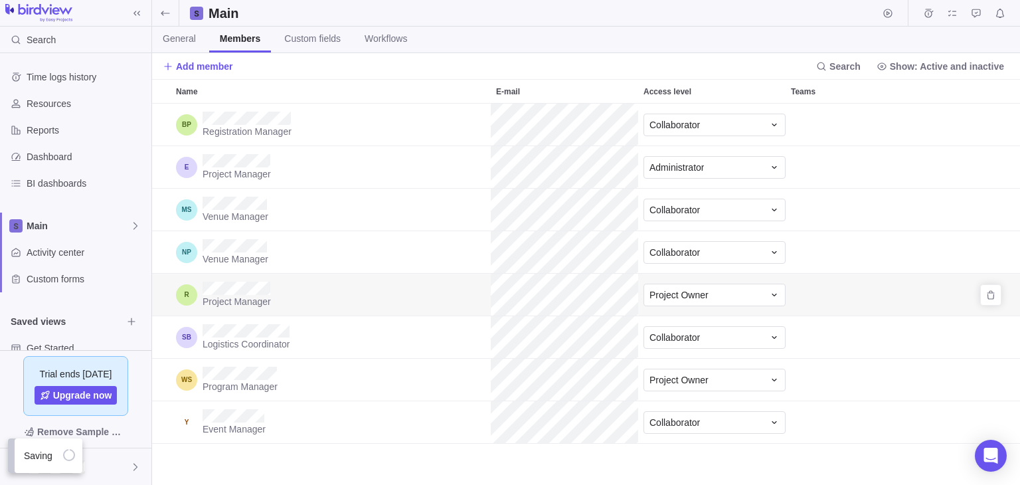
scroll to position [0, 0]
click at [990, 297] on icon "Remove" at bounding box center [991, 295] width 11 height 11
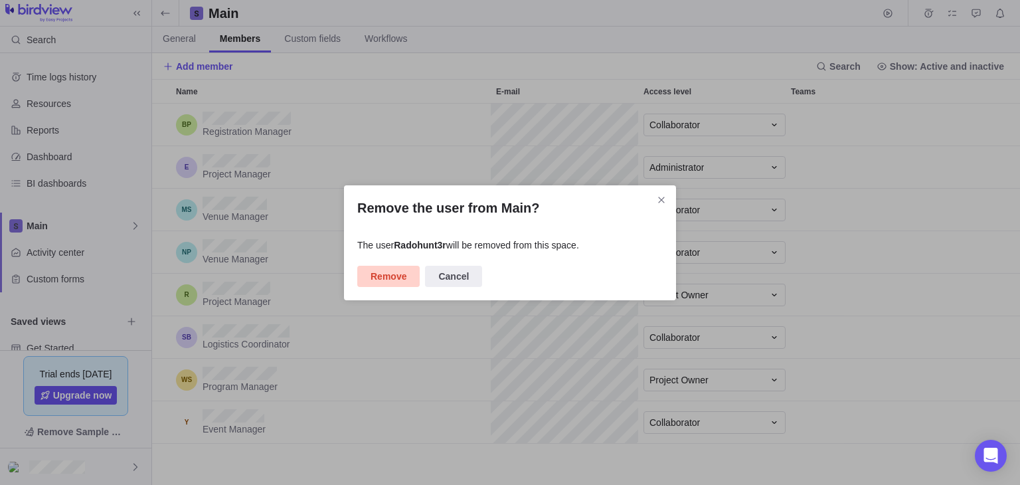
click at [388, 279] on span "Remove" at bounding box center [389, 276] width 36 height 16
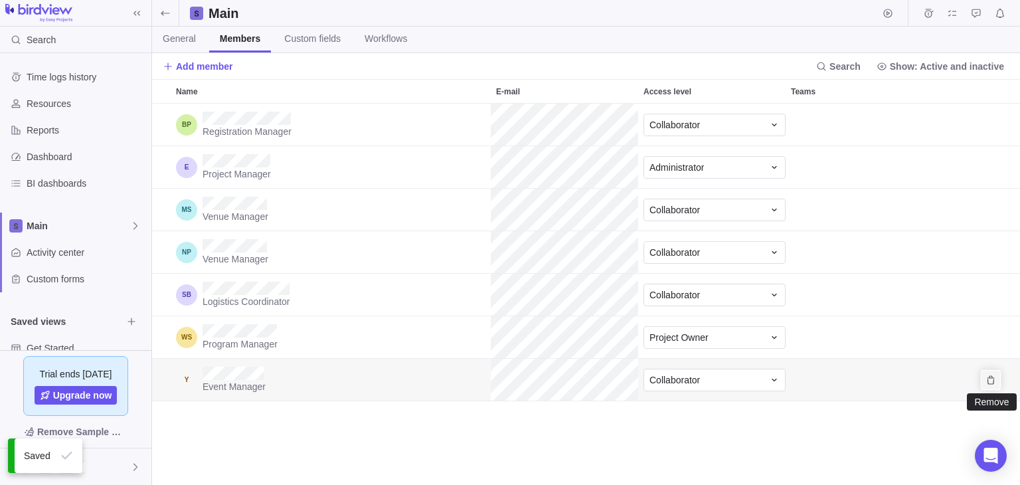
click at [994, 380] on icon "Remove" at bounding box center [990, 379] width 7 height 9
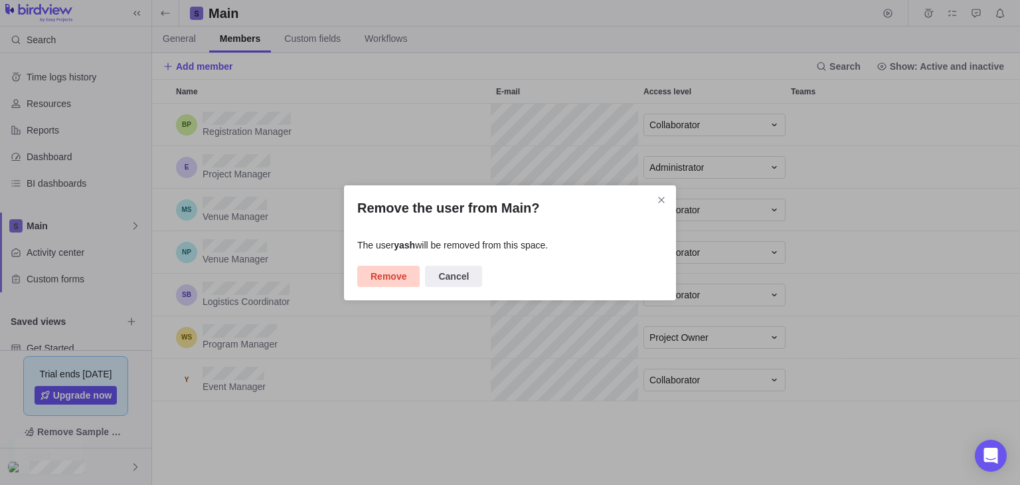
click at [378, 272] on span "Remove" at bounding box center [389, 276] width 36 height 16
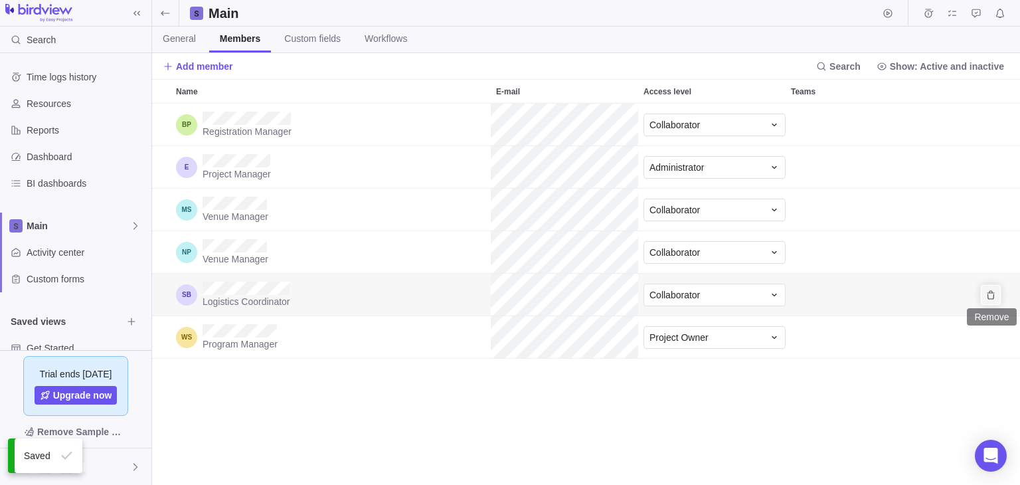
click at [989, 298] on icon "Remove" at bounding box center [990, 294] width 7 height 9
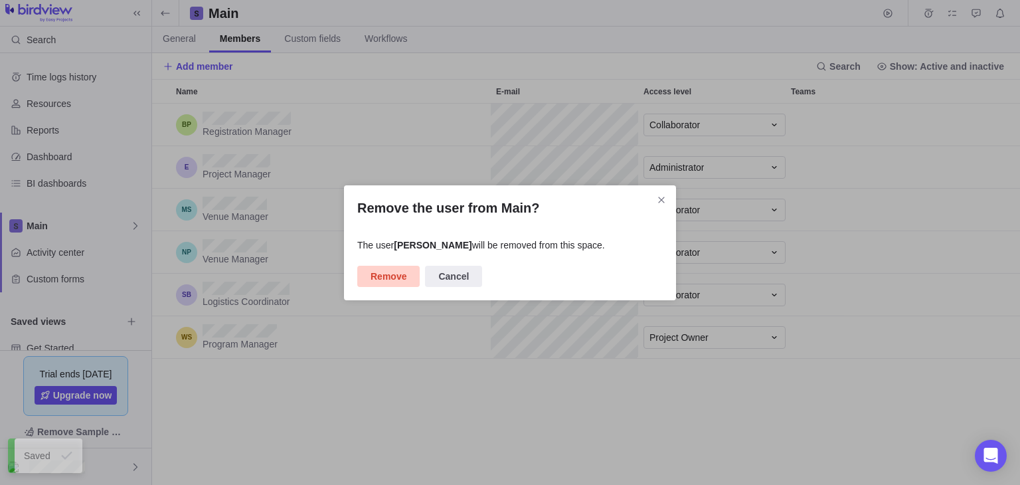
click at [377, 278] on span "Remove" at bounding box center [389, 276] width 36 height 16
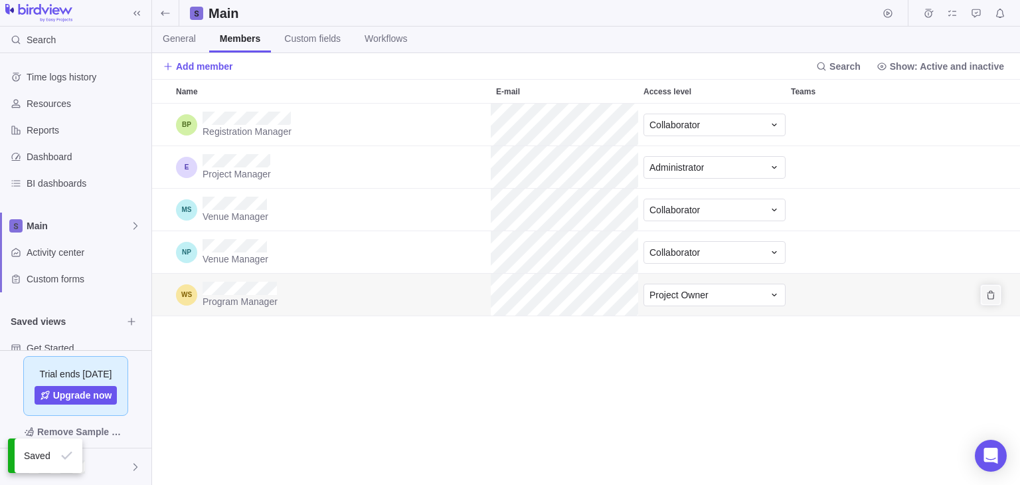
click at [989, 296] on icon "Remove" at bounding box center [991, 295] width 11 height 11
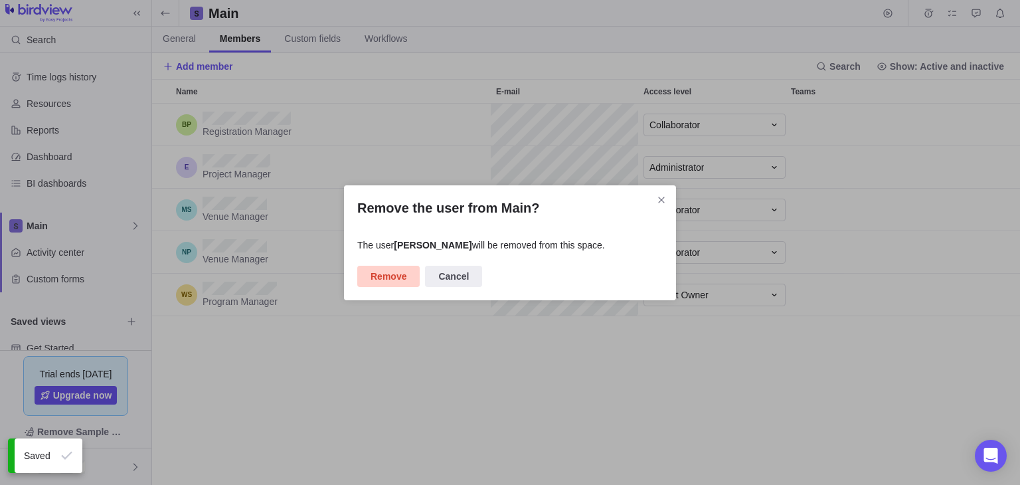
click at [415, 272] on span "Remove" at bounding box center [388, 276] width 62 height 21
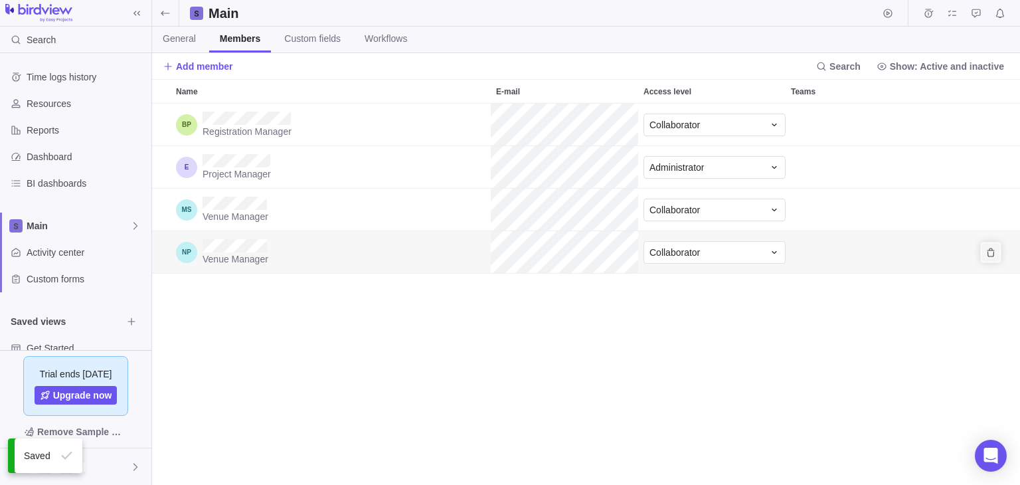
click at [992, 256] on icon "Remove" at bounding box center [990, 252] width 7 height 9
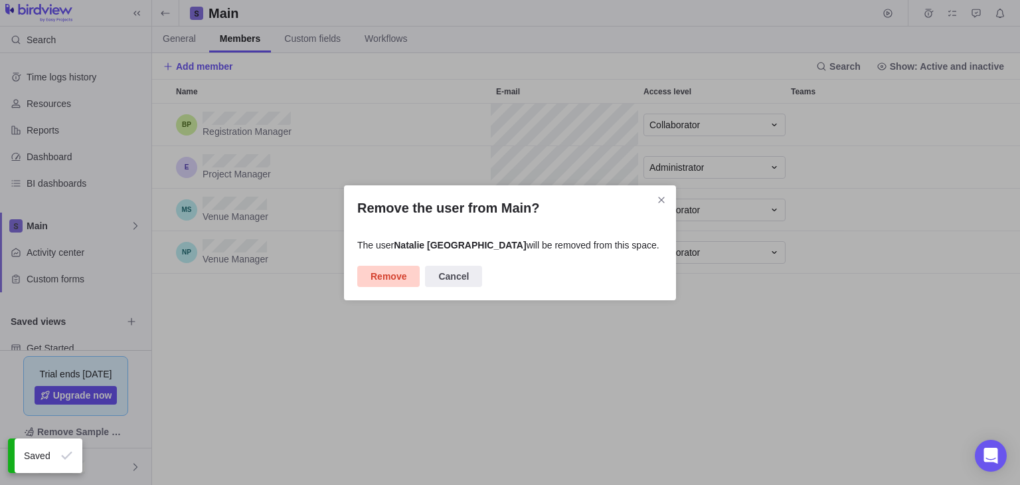
click at [389, 269] on span "Remove" at bounding box center [389, 276] width 36 height 16
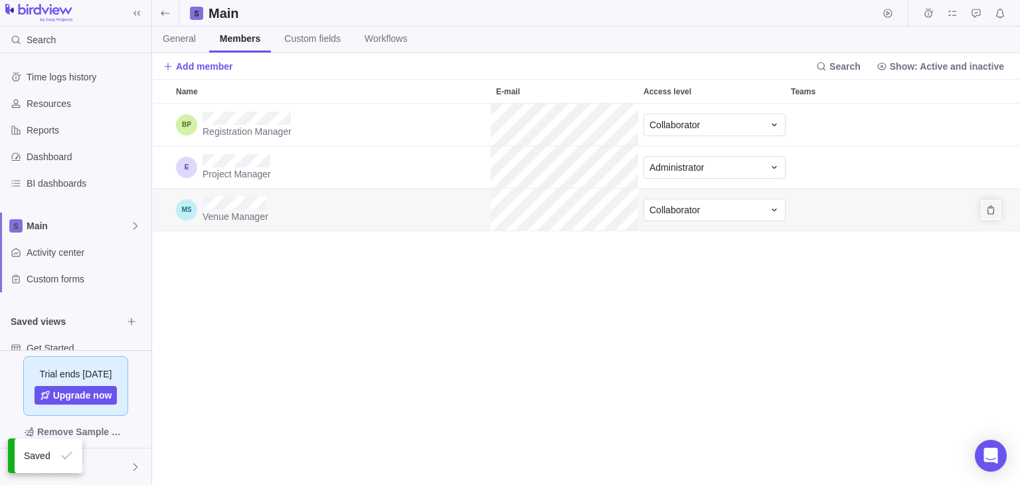
click at [998, 211] on span "Remove" at bounding box center [991, 210] width 19 height 19
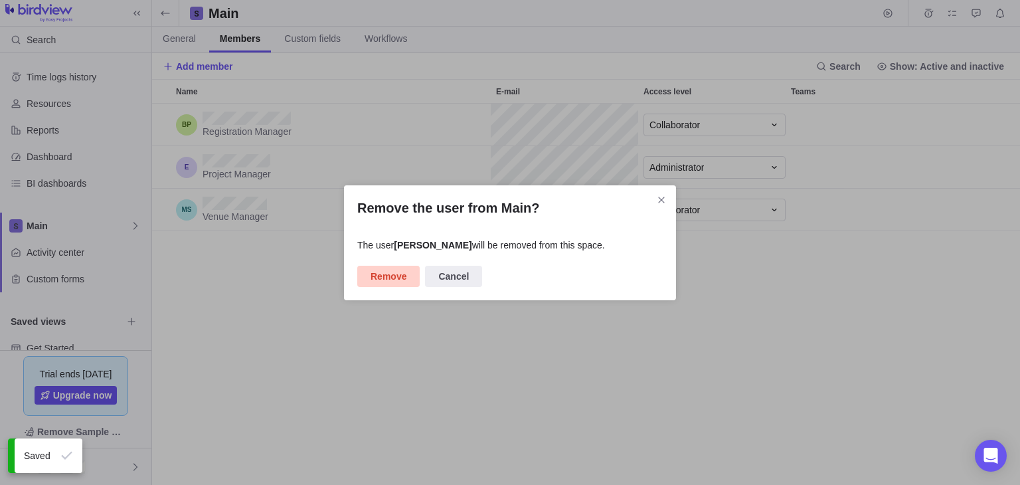
click at [407, 268] on span "Remove" at bounding box center [388, 276] width 62 height 21
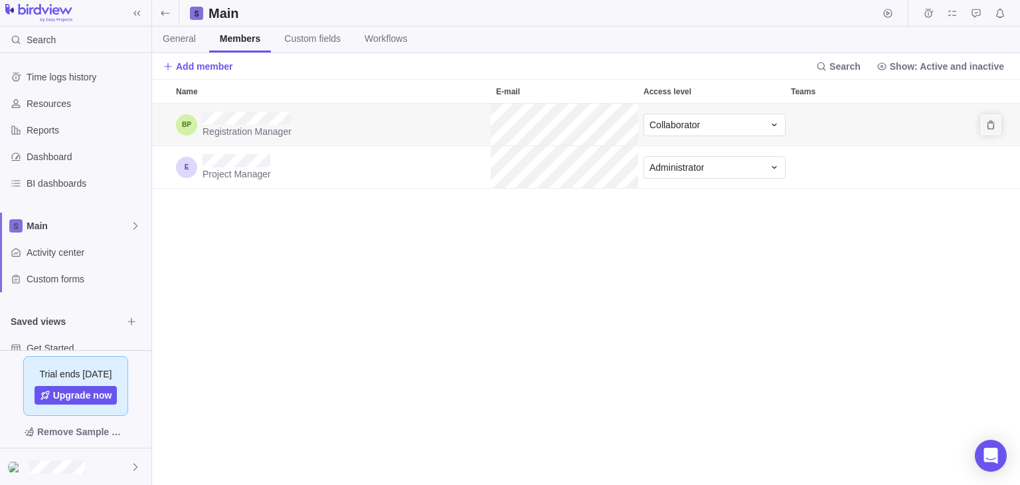
click at [988, 123] on icon "Remove" at bounding box center [991, 125] width 11 height 11
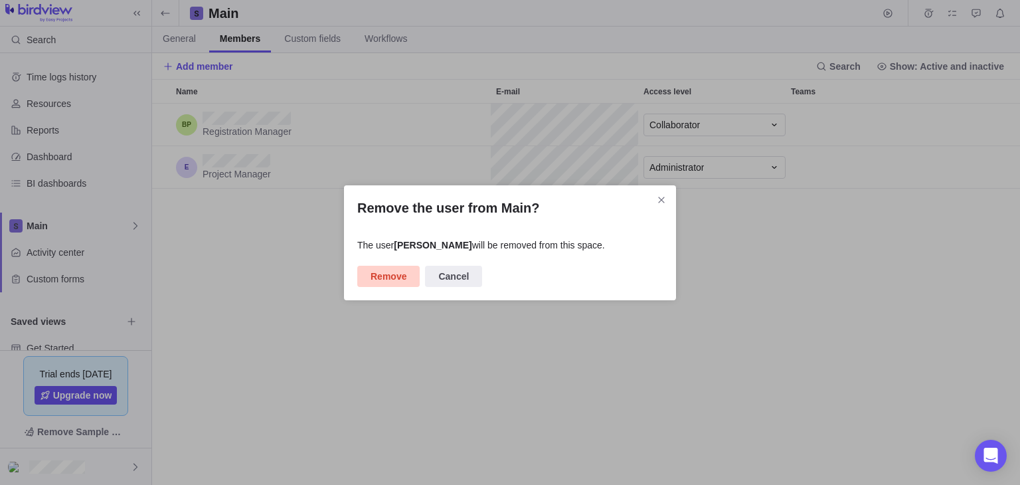
click at [384, 280] on span "Remove" at bounding box center [389, 276] width 36 height 16
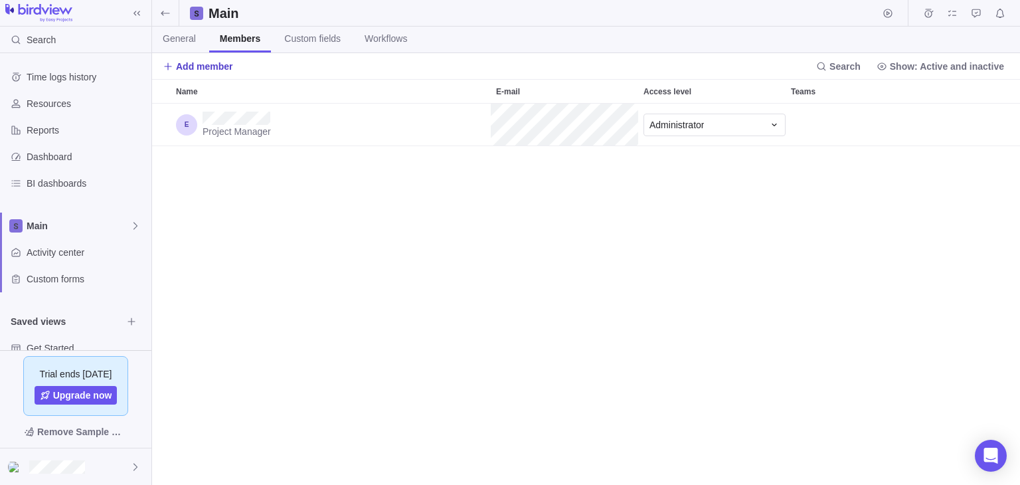
click at [176, 64] on span "Add member" at bounding box center [204, 66] width 57 height 13
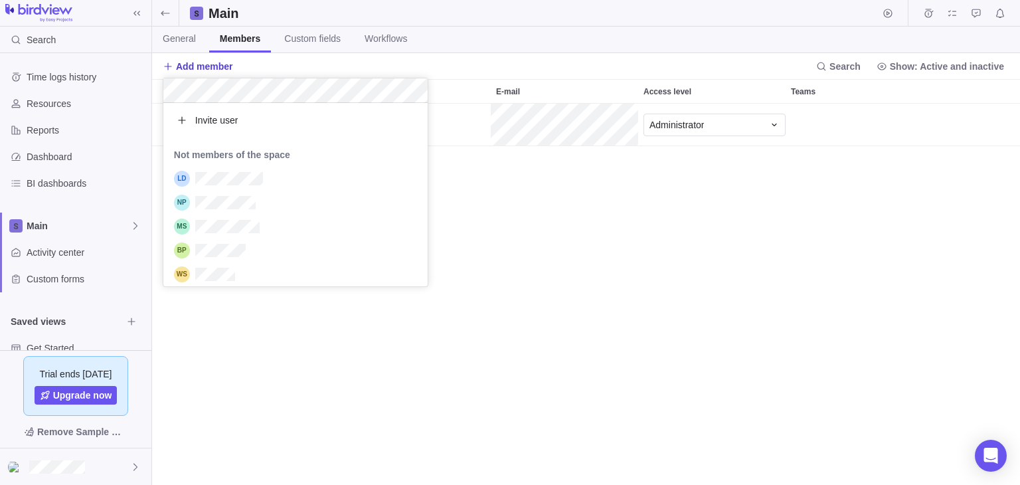
scroll to position [173, 254]
click at [210, 118] on span "Invite user" at bounding box center [216, 120] width 43 height 13
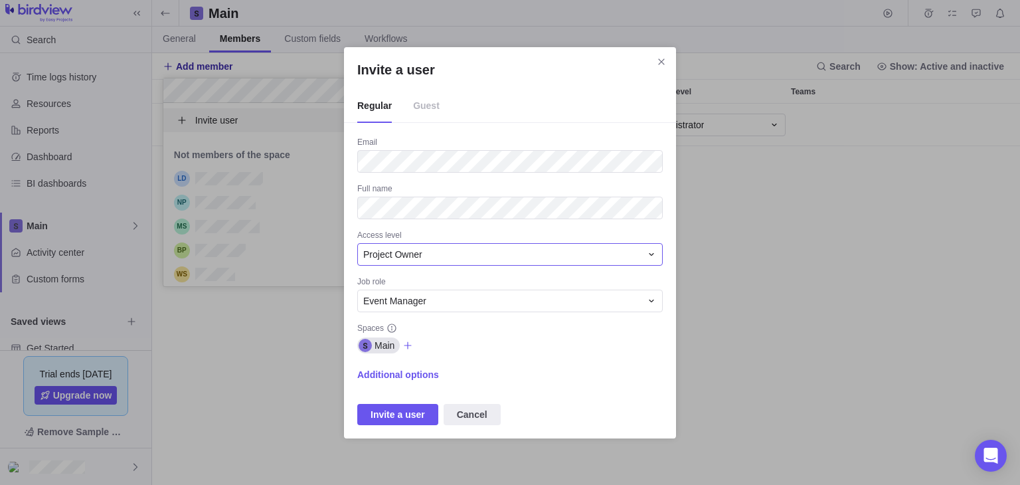
click at [446, 249] on div "Project Owner" at bounding box center [502, 254] width 278 height 13
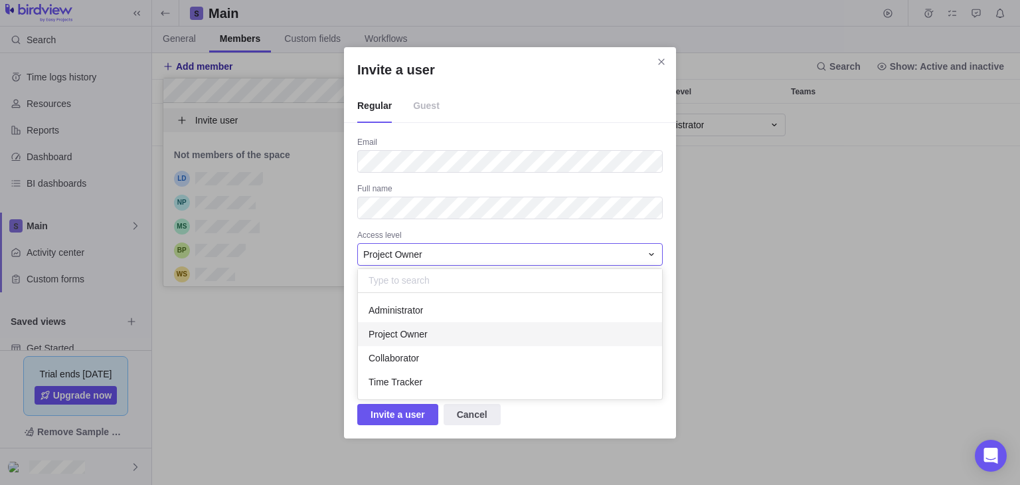
scroll to position [96, 294]
click at [410, 354] on span "Collaborator" at bounding box center [394, 357] width 50 height 13
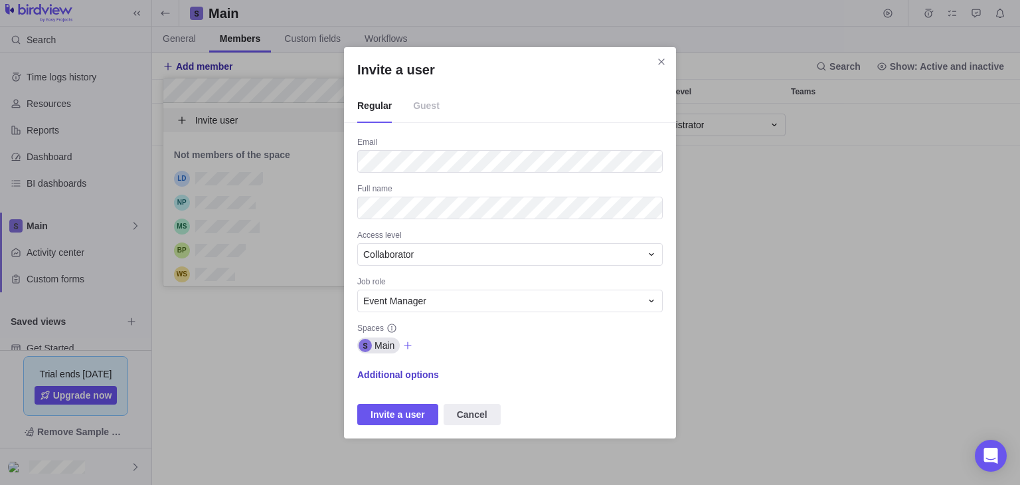
click at [394, 375] on span "Additional options" at bounding box center [398, 374] width 82 height 13
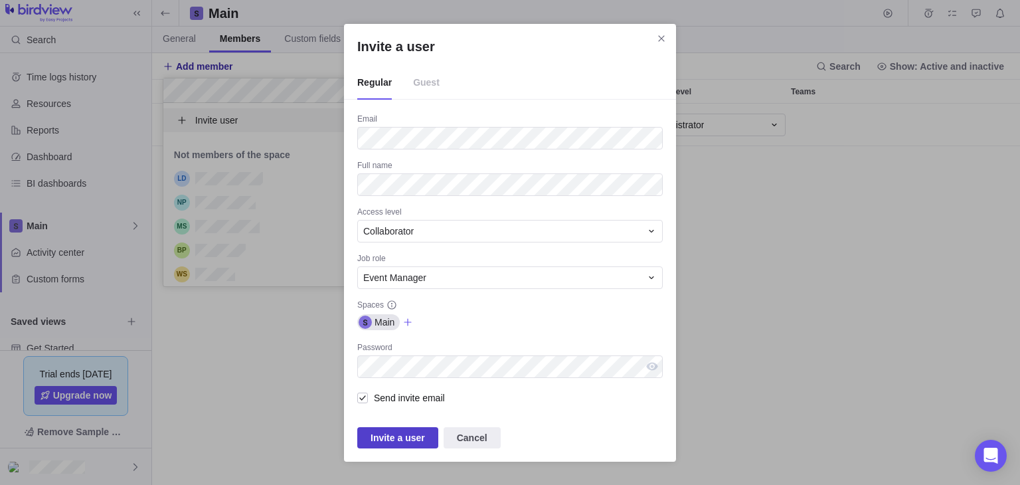
click at [414, 437] on span "Invite a user" at bounding box center [398, 438] width 54 height 16
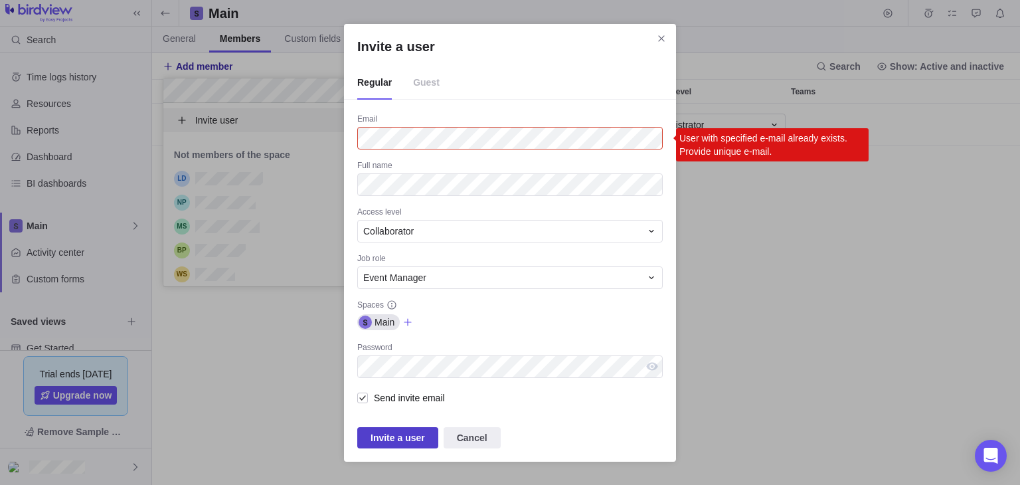
click at [414, 437] on span "Invite a user" at bounding box center [398, 438] width 54 height 16
click at [223, 323] on div "Invite a user Regular Guest Email User with specified e-mail already exists. Pr…" at bounding box center [510, 242] width 1020 height 485
click at [270, 304] on div "Invite a user Regular Guest Email User with specified e-mail already exists. Pr…" at bounding box center [510, 242] width 1020 height 485
click at [662, 37] on icon "Close" at bounding box center [661, 38] width 6 height 6
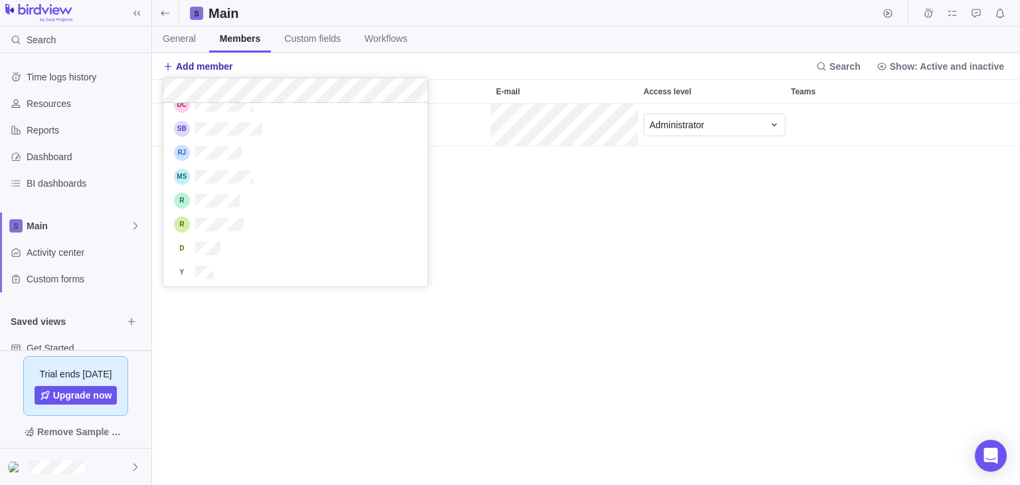
scroll to position [244, 0]
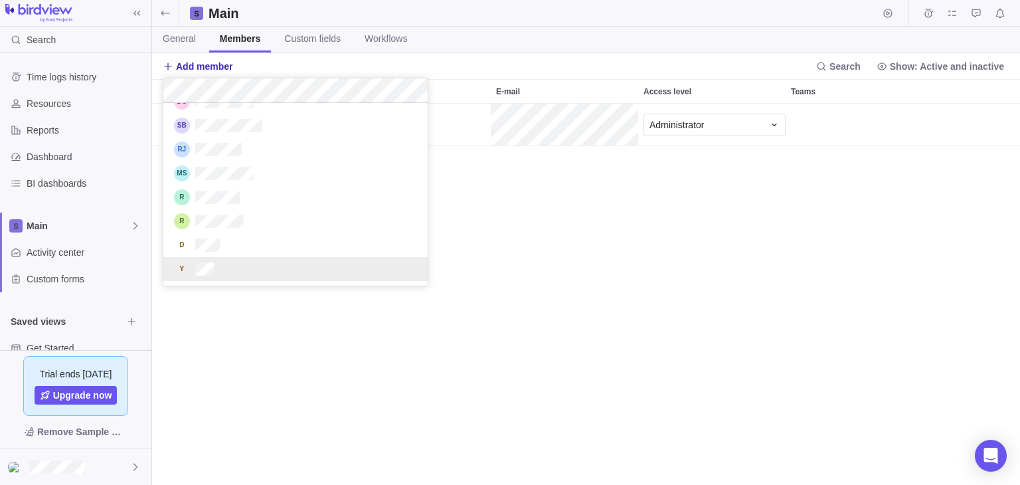
click at [316, 266] on div "grid" at bounding box center [295, 269] width 264 height 24
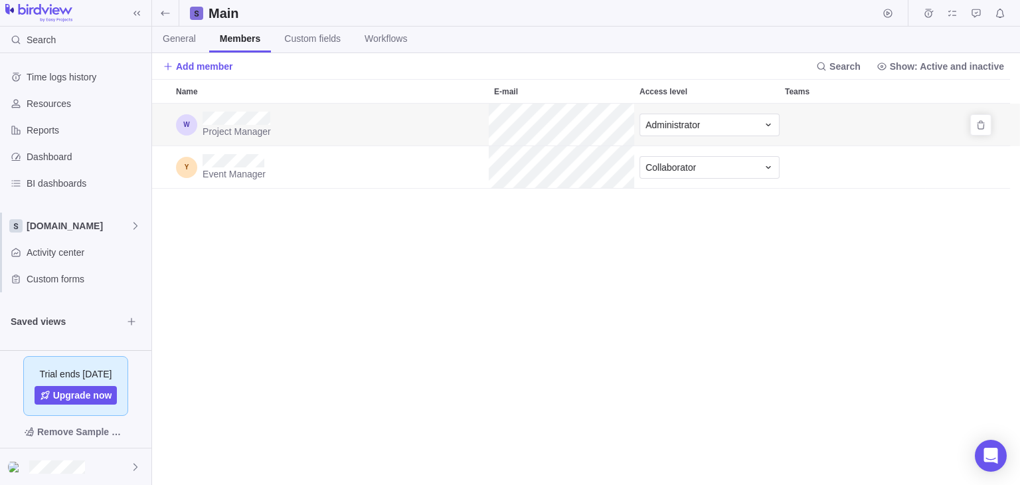
scroll to position [371, 858]
click at [273, 165] on div "Event Manager" at bounding box center [331, 167] width 320 height 42
click at [773, 166] on icon "Access level" at bounding box center [774, 166] width 5 height 3
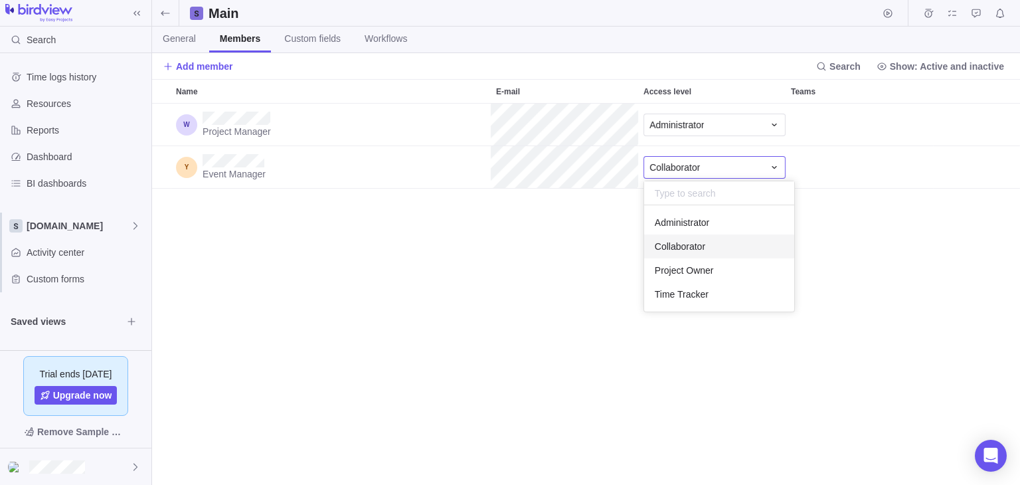
click at [457, 285] on div "Name E-mail Access level Teams Project Manager Administrator Event Manager Coll…" at bounding box center [586, 282] width 868 height 406
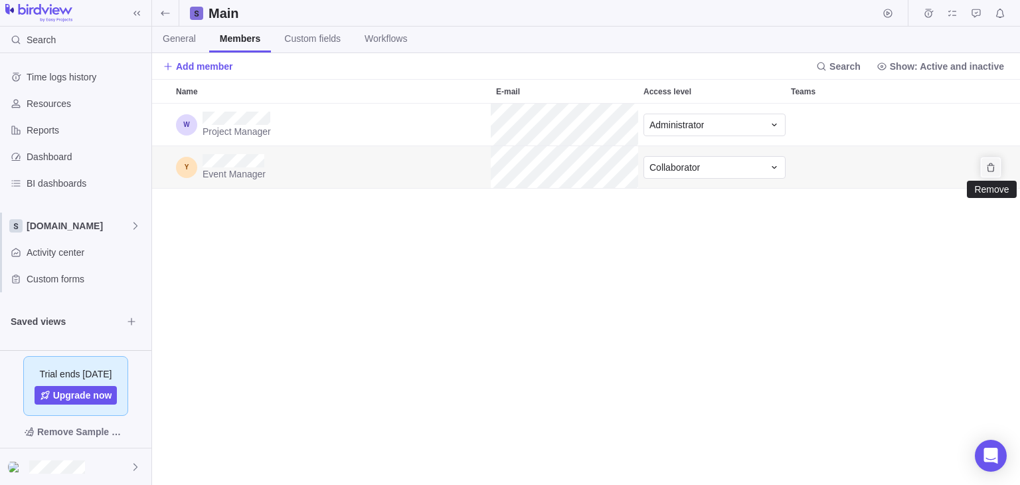
click at [988, 165] on icon "Remove" at bounding box center [990, 167] width 7 height 9
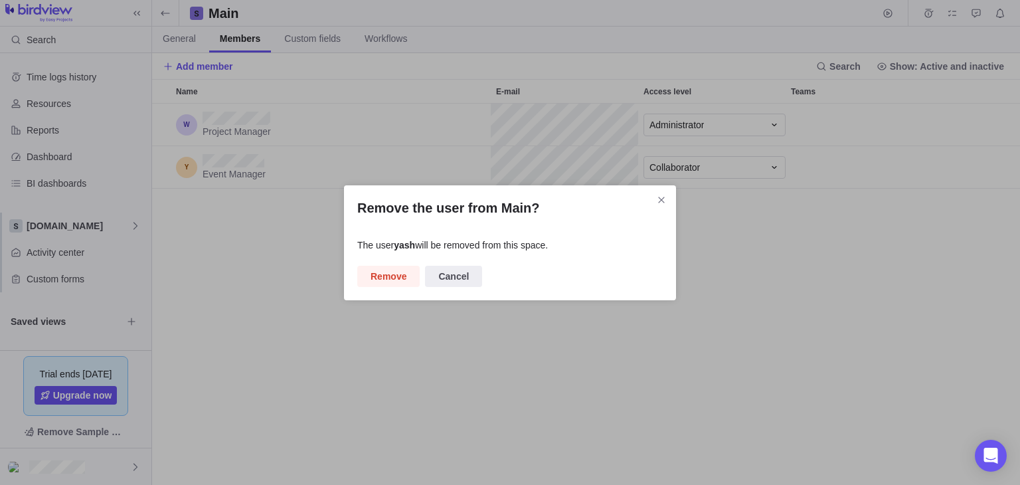
click at [902, 236] on div "Remove the user from Main? The user yash will be removed from this space. Remov…" at bounding box center [510, 242] width 1020 height 485
click at [660, 197] on icon "Close" at bounding box center [661, 200] width 6 height 6
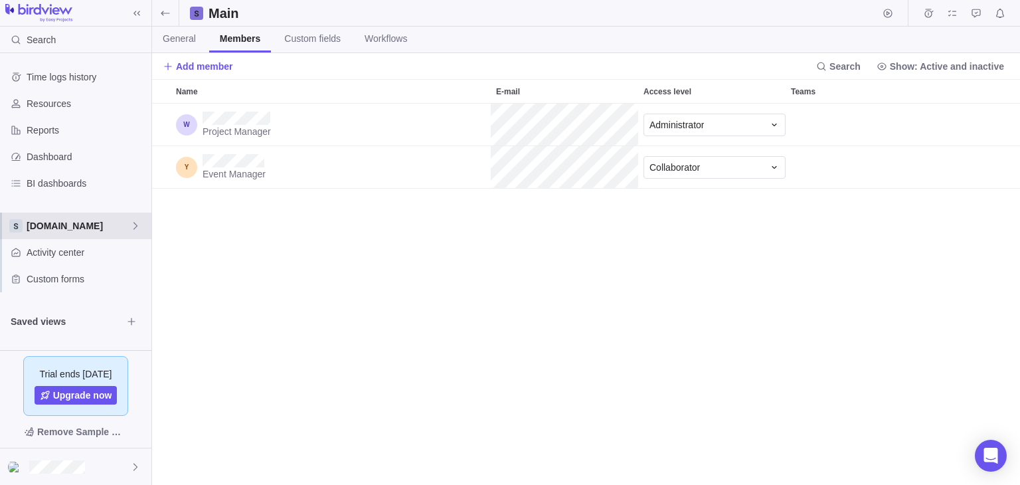
click at [93, 230] on span "[DOMAIN_NAME]" at bounding box center [79, 225] width 104 height 13
click at [123, 253] on icon "Edit space settings" at bounding box center [125, 257] width 11 height 11
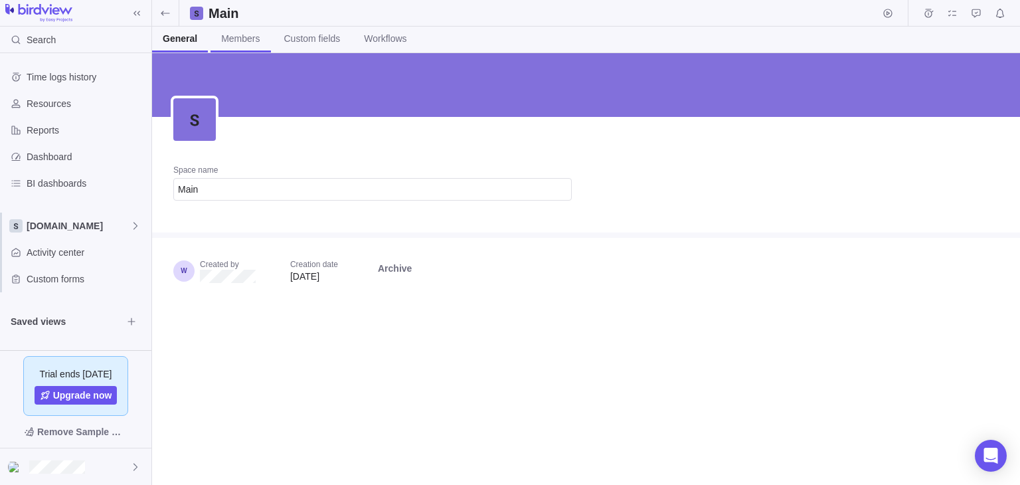
click at [229, 41] on span "Members" at bounding box center [240, 38] width 39 height 13
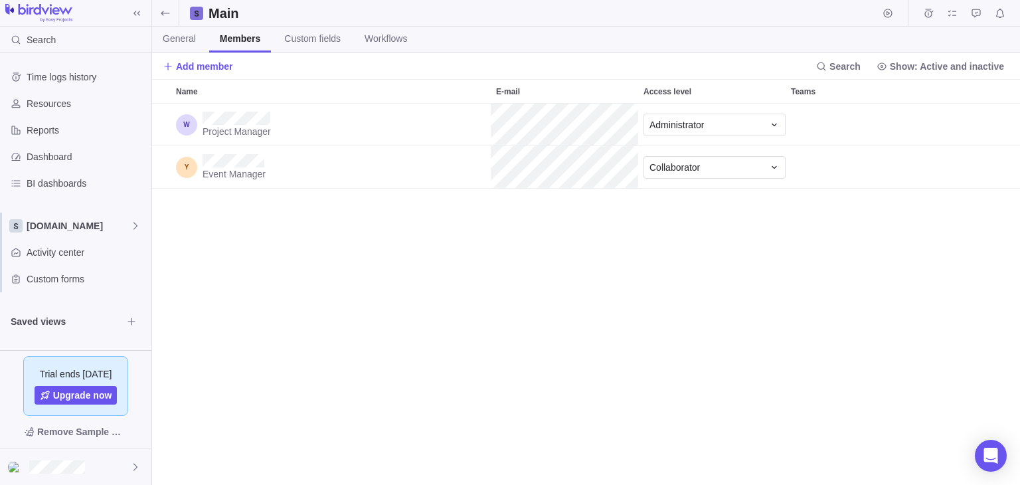
scroll to position [371, 858]
click at [775, 125] on icon "Access level" at bounding box center [774, 124] width 5 height 3
click at [217, 70] on body "Search Time logs history Resources Reports Dashboard BI dashboards phishtank.or…" at bounding box center [510, 242] width 1020 height 485
click at [200, 68] on span "Add member" at bounding box center [204, 66] width 57 height 13
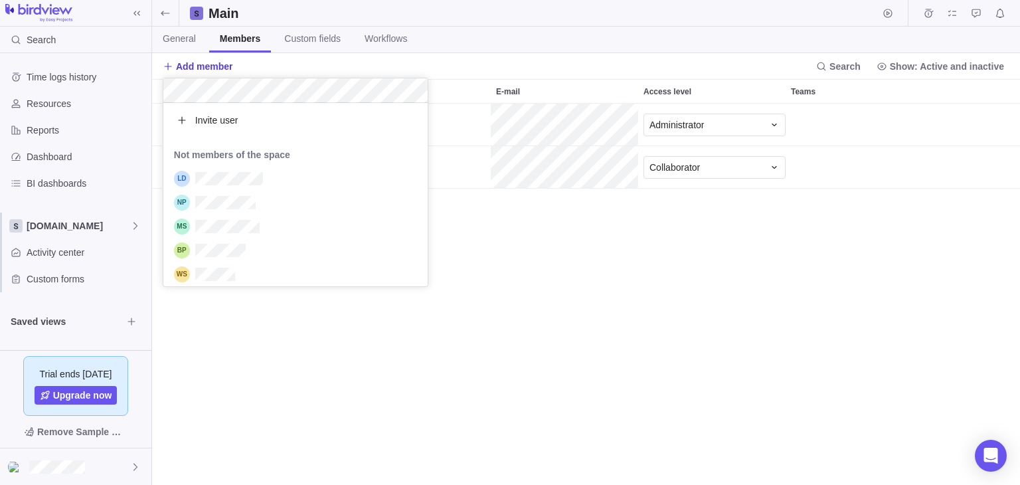
scroll to position [173, 254]
click at [246, 124] on div "Invite user" at bounding box center [295, 120] width 264 height 24
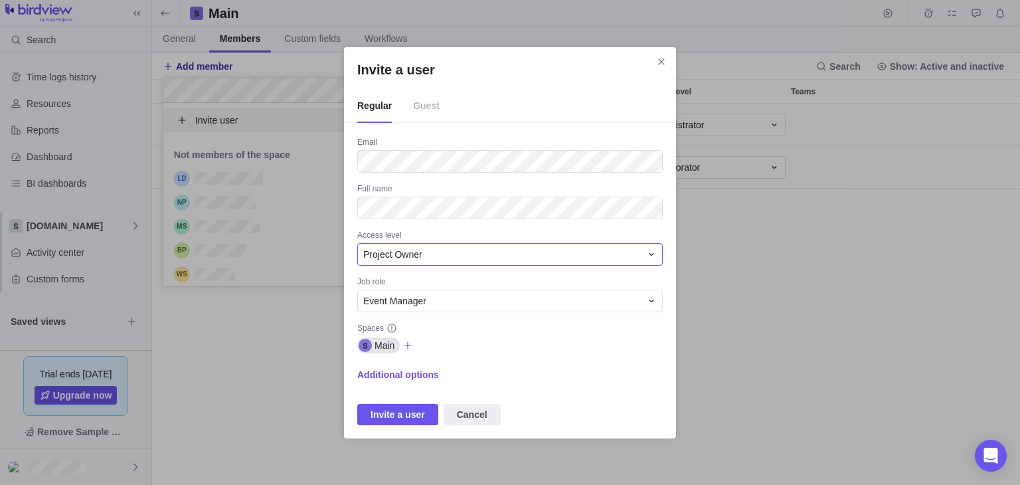
click at [444, 258] on div "Project Owner" at bounding box center [502, 254] width 278 height 13
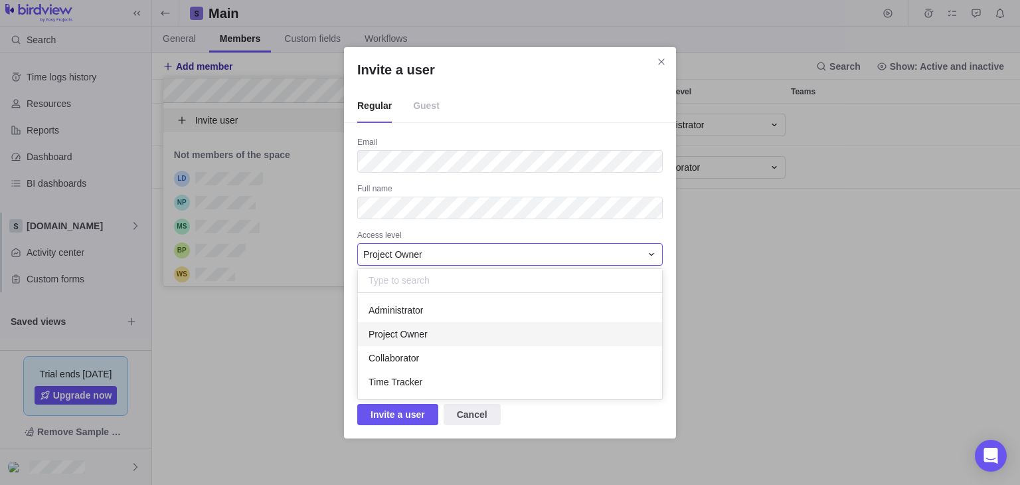
scroll to position [96, 294]
click at [420, 375] on span "Time Tracker" at bounding box center [396, 381] width 54 height 13
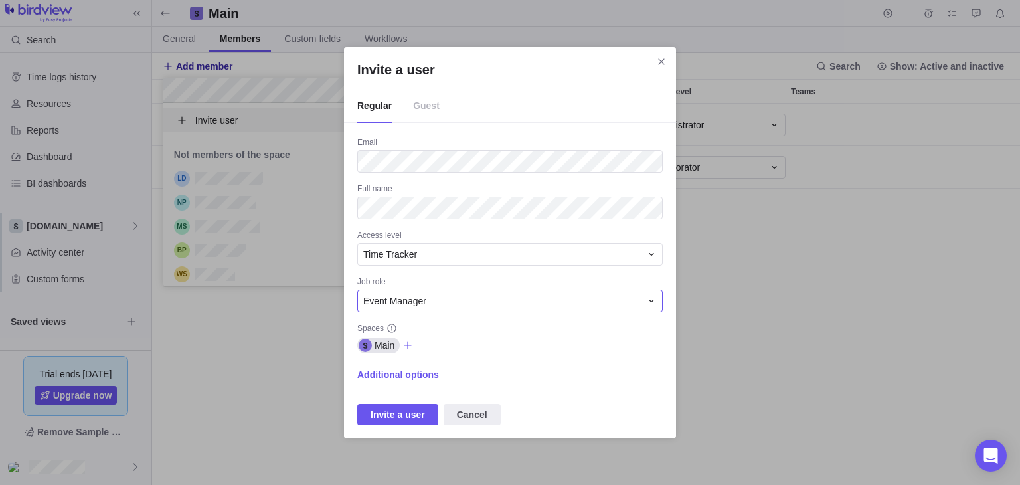
click at [449, 300] on div "Event Manager" at bounding box center [502, 300] width 278 height 13
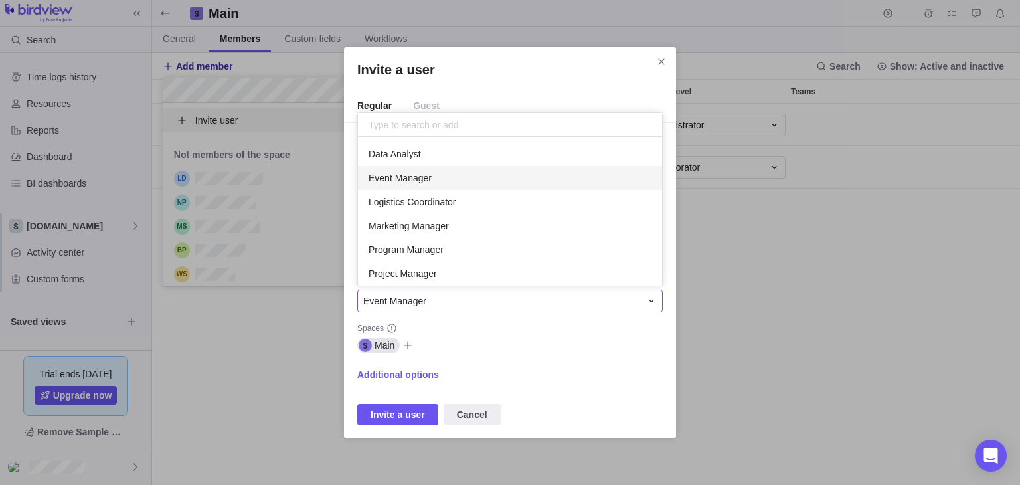
scroll to position [138, 294]
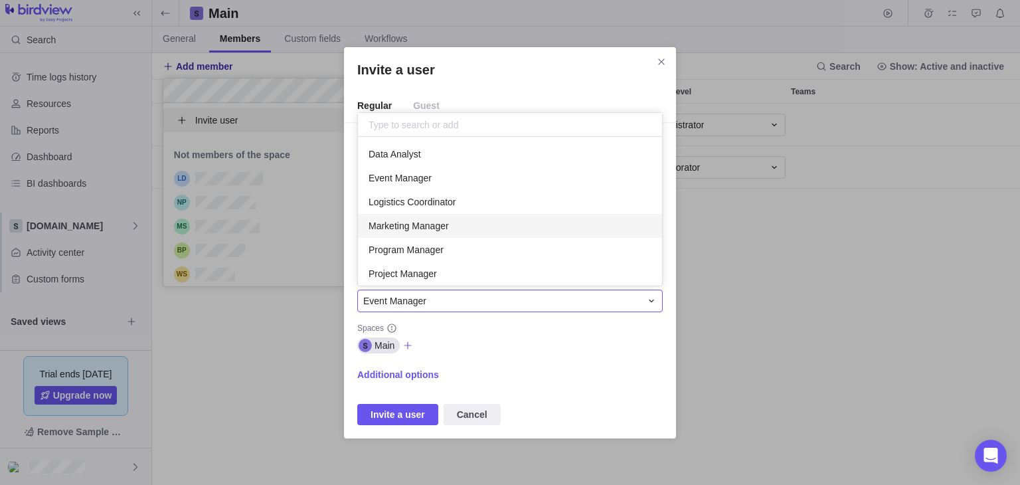
click at [460, 229] on div "Marketing Manager" at bounding box center [510, 226] width 304 height 24
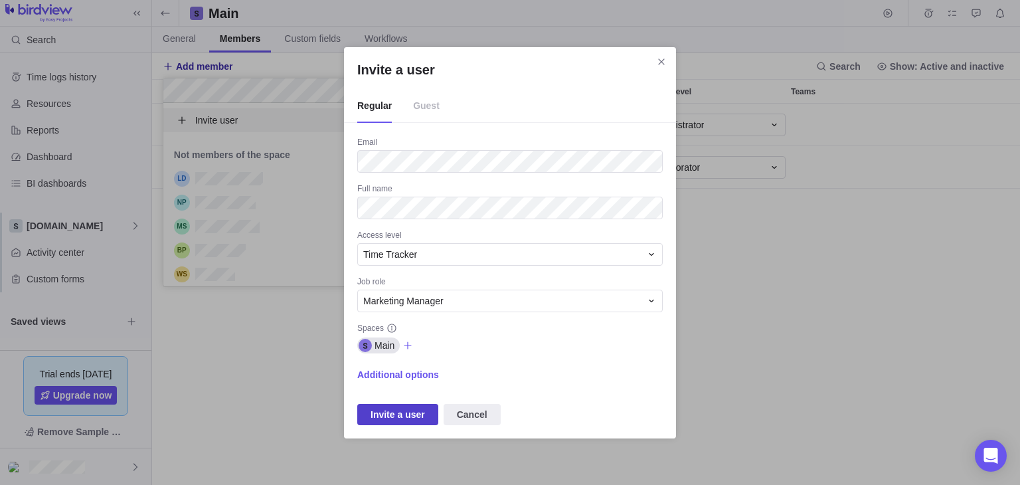
click at [391, 411] on span "Invite a user" at bounding box center [398, 415] width 54 height 16
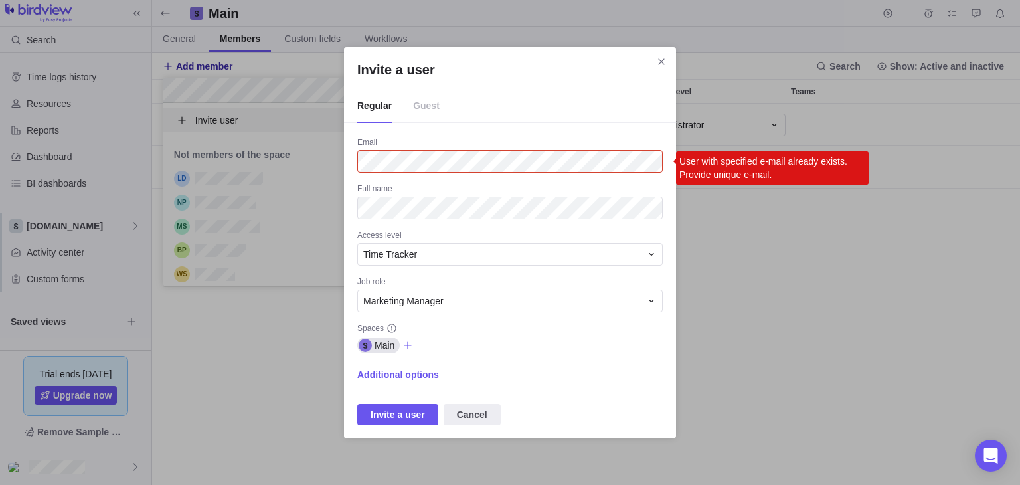
click at [355, 164] on div "Invite a user Regular Guest Email User with specified e-mail already exists. Pr…" at bounding box center [510, 242] width 332 height 391
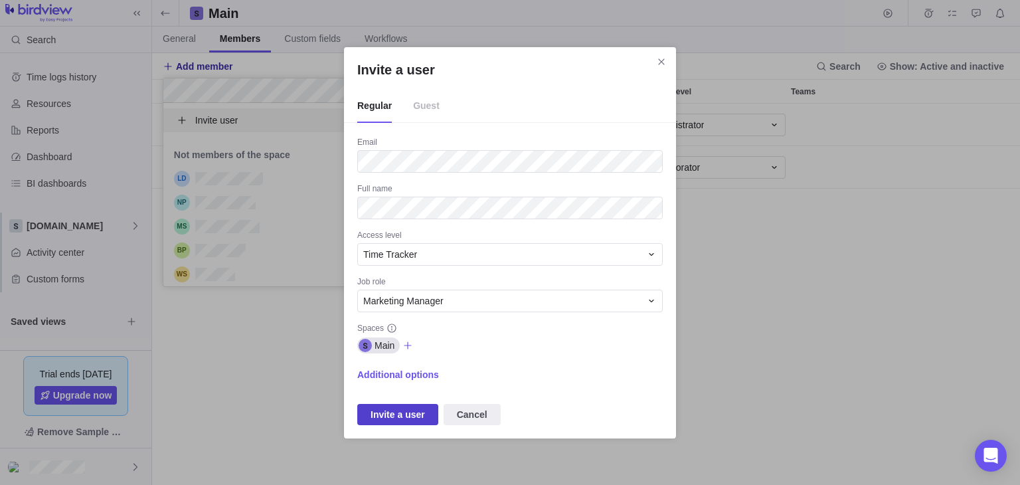
click at [385, 412] on span "Invite a user" at bounding box center [398, 415] width 54 height 16
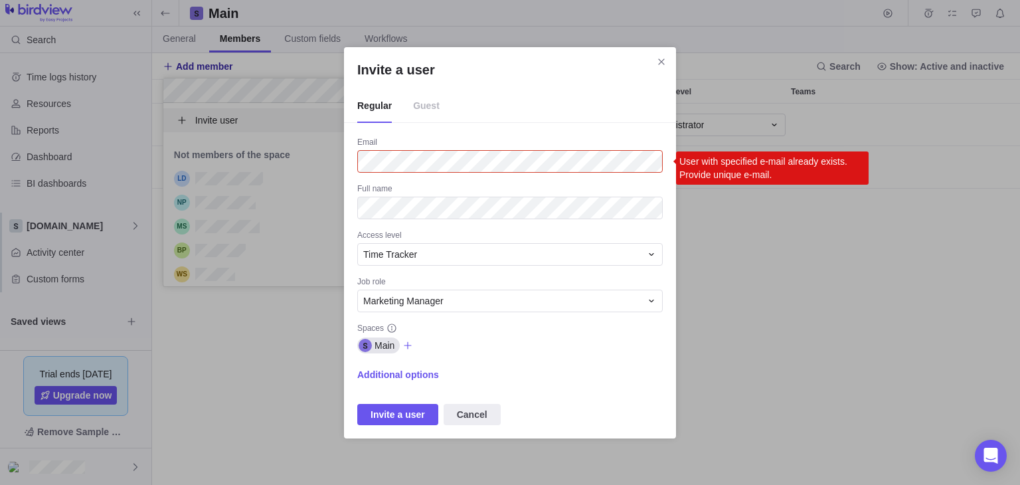
click at [311, 383] on div "Invite a user Regular Guest Email User with specified e-mail already exists. Pr…" at bounding box center [510, 242] width 1020 height 485
click at [418, 105] on span "Guest" at bounding box center [426, 106] width 27 height 33
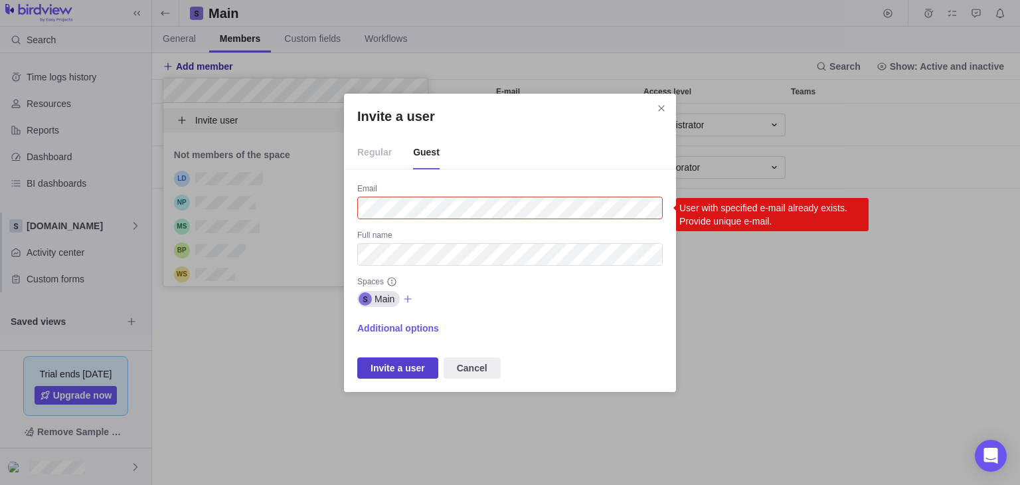
click at [391, 373] on span "Invite a user" at bounding box center [398, 368] width 54 height 16
click at [302, 354] on div "Invite a user Regular Guest Email User with specified e-mail already exists. Pr…" at bounding box center [510, 242] width 1020 height 485
click at [660, 107] on icon "Close" at bounding box center [661, 108] width 11 height 11
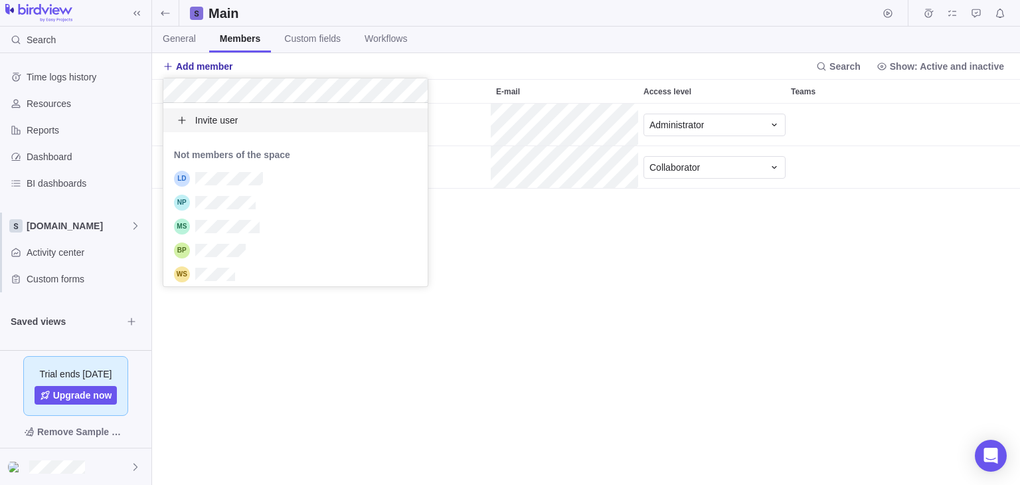
click at [317, 119] on div "Invite user" at bounding box center [295, 120] width 264 height 24
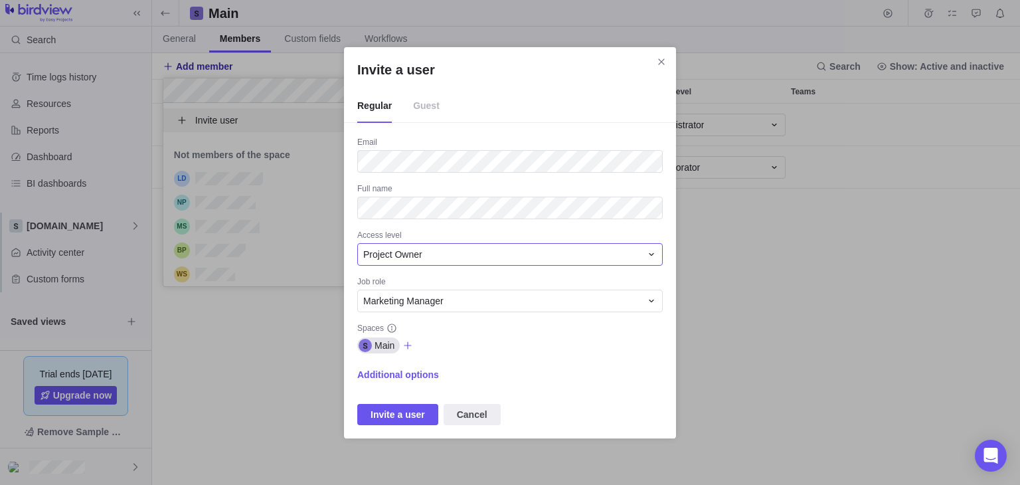
click at [418, 256] on span "Project Owner" at bounding box center [392, 254] width 59 height 13
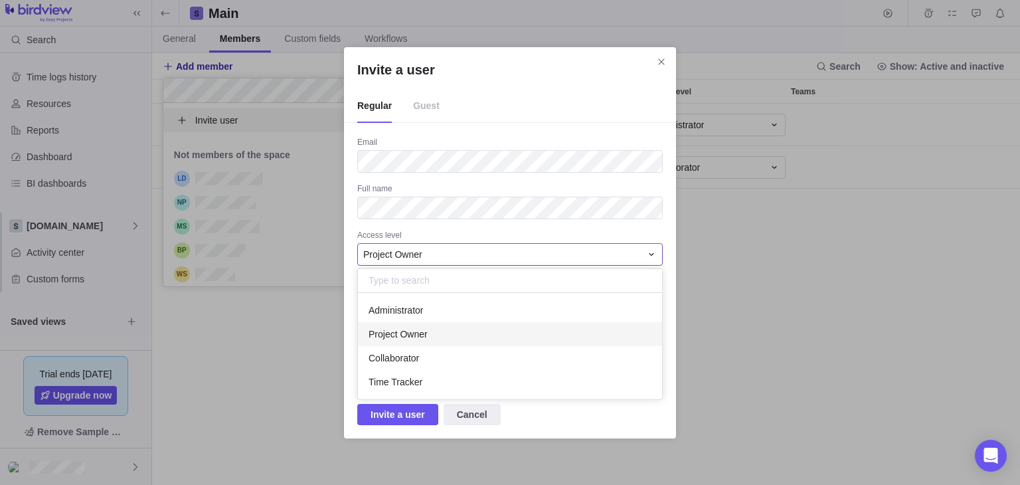
scroll to position [96, 294]
click at [420, 349] on div "Collaborator" at bounding box center [510, 358] width 304 height 24
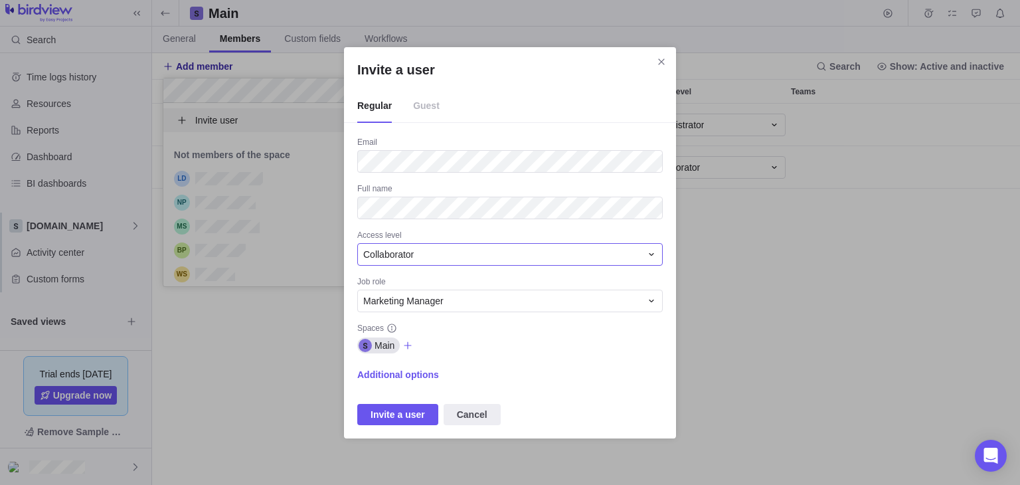
click at [489, 253] on div "Collaborator" at bounding box center [502, 254] width 278 height 13
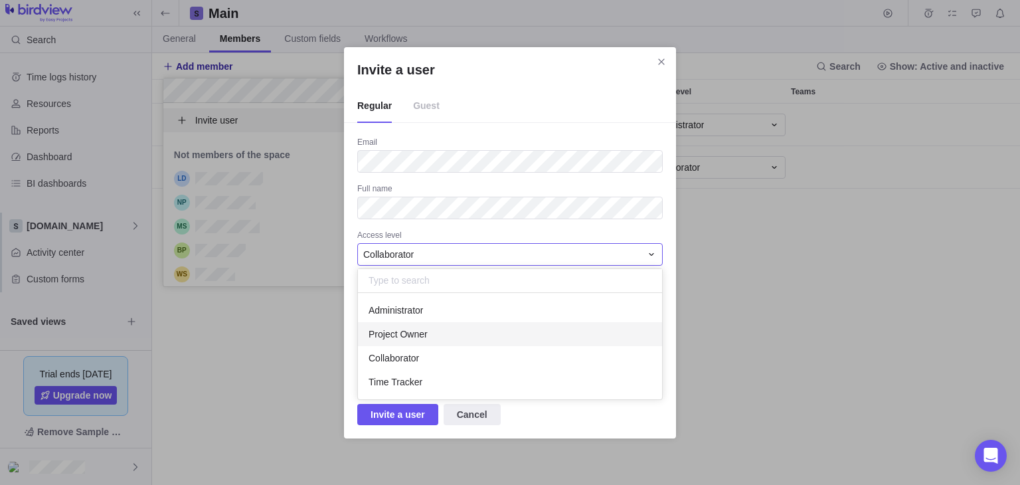
click at [464, 323] on div "Project Owner" at bounding box center [510, 334] width 304 height 24
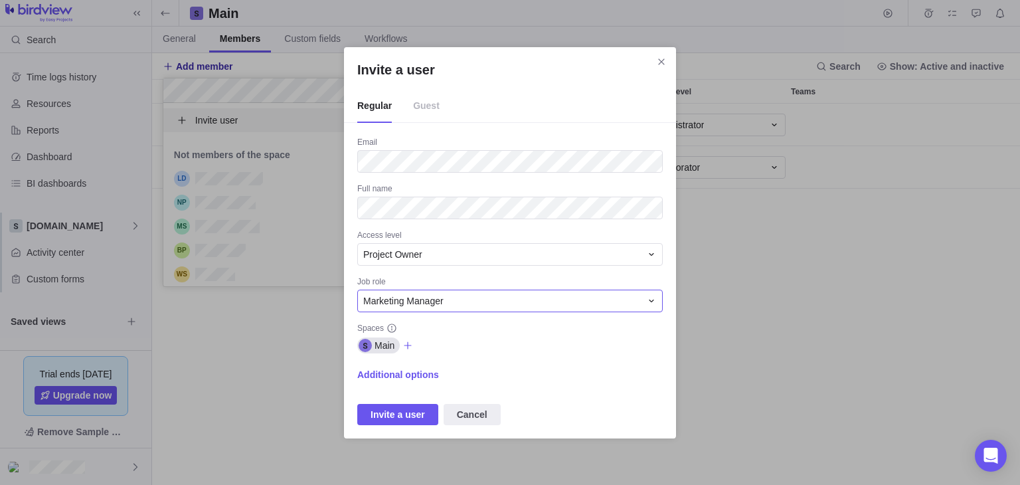
click at [503, 299] on div "Marketing Manager" at bounding box center [502, 300] width 278 height 13
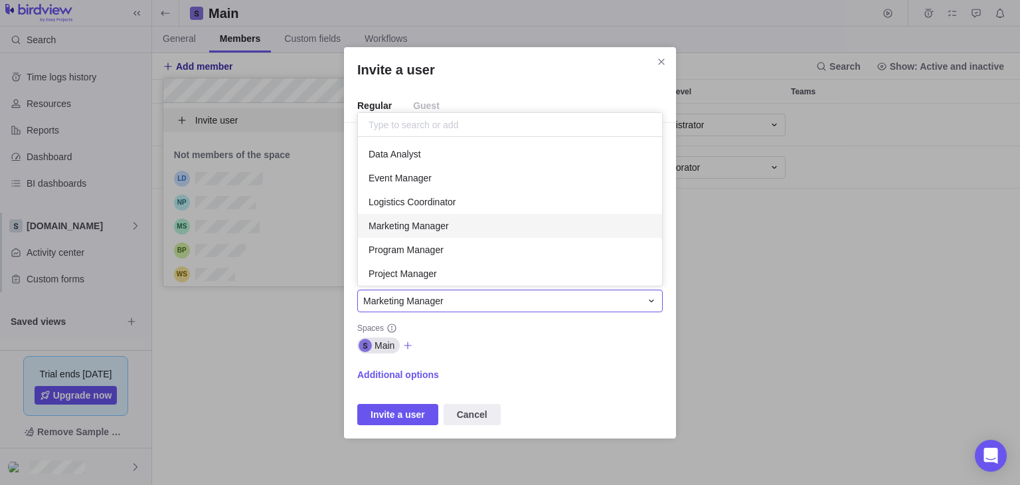
scroll to position [138, 294]
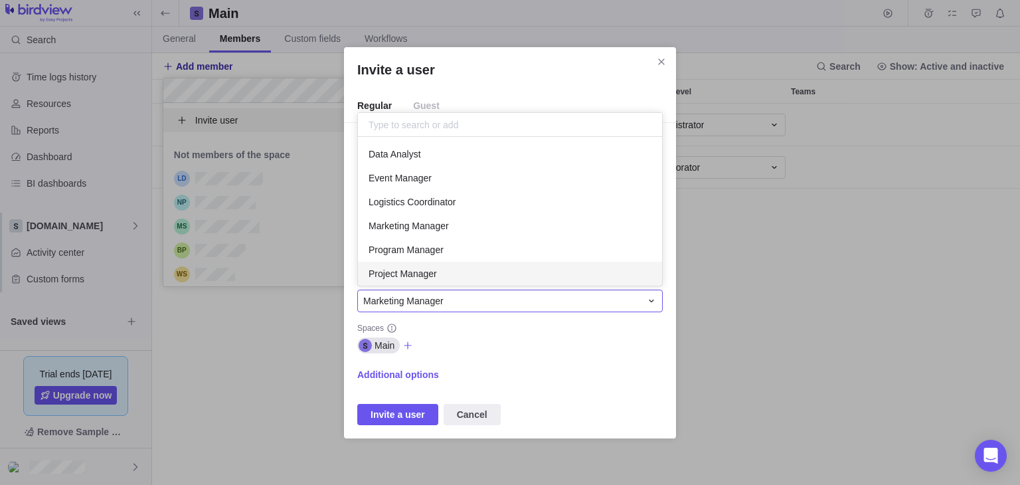
click at [463, 269] on div "Project Manager" at bounding box center [510, 274] width 304 height 24
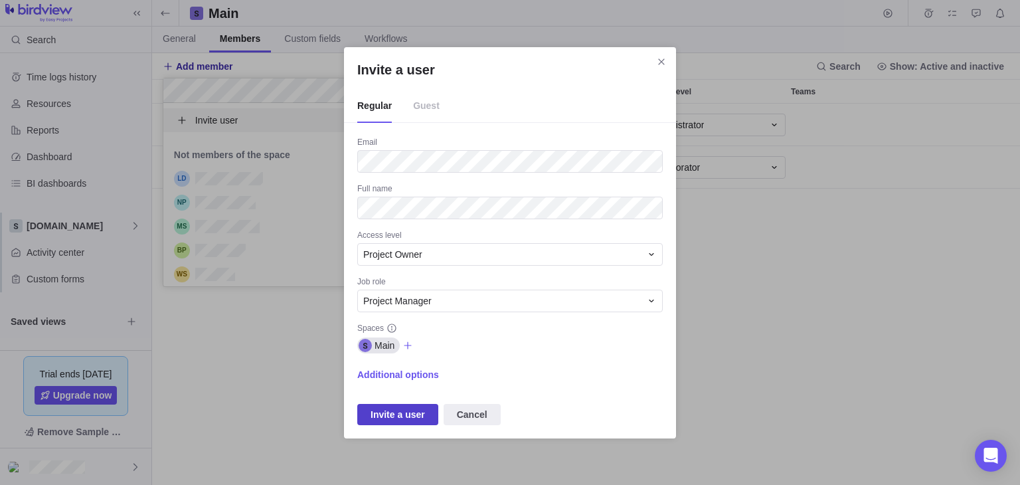
click at [392, 410] on span "Invite a user" at bounding box center [398, 415] width 54 height 16
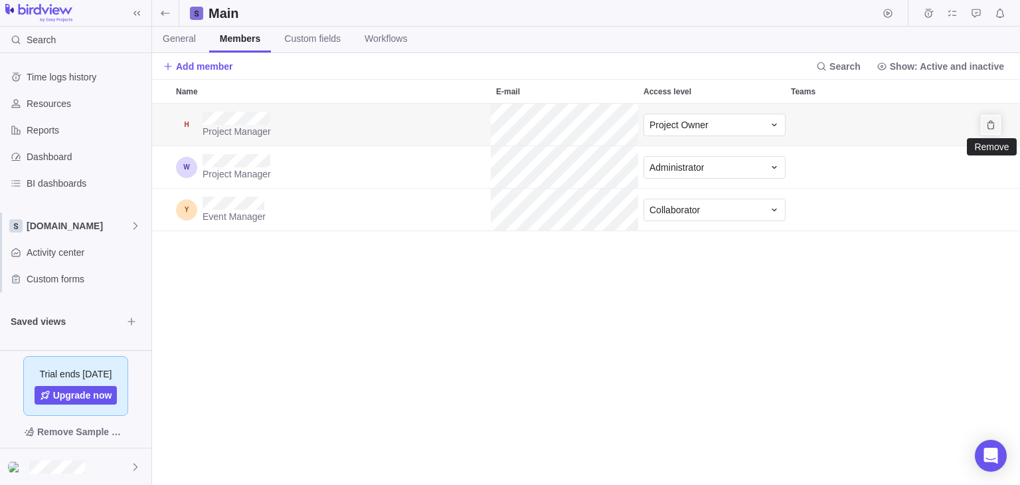
click at [988, 131] on span "Remove" at bounding box center [991, 125] width 19 height 19
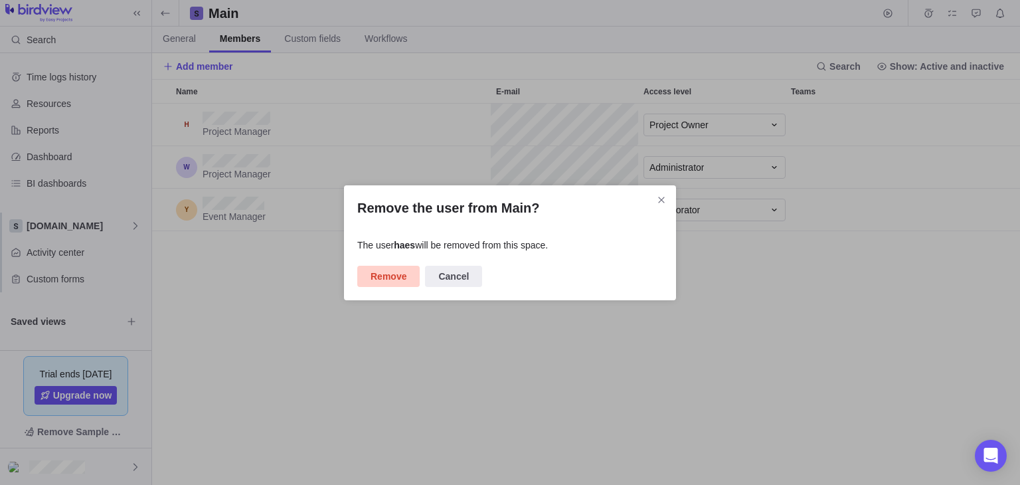
click at [397, 284] on span "Remove" at bounding box center [388, 276] width 62 height 21
